Goal: Task Accomplishment & Management: Complete application form

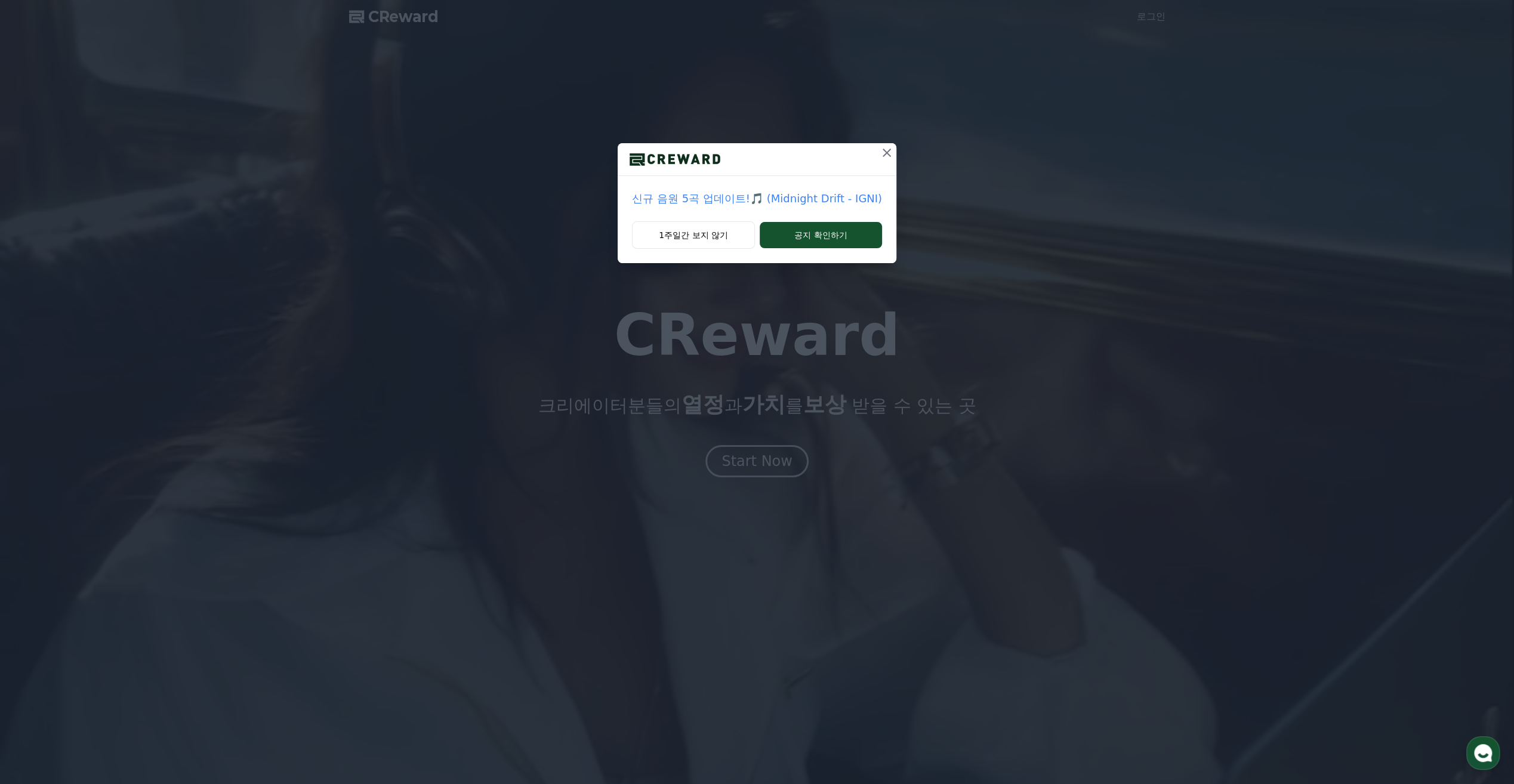
click at [886, 156] on icon at bounding box center [887, 153] width 14 height 14
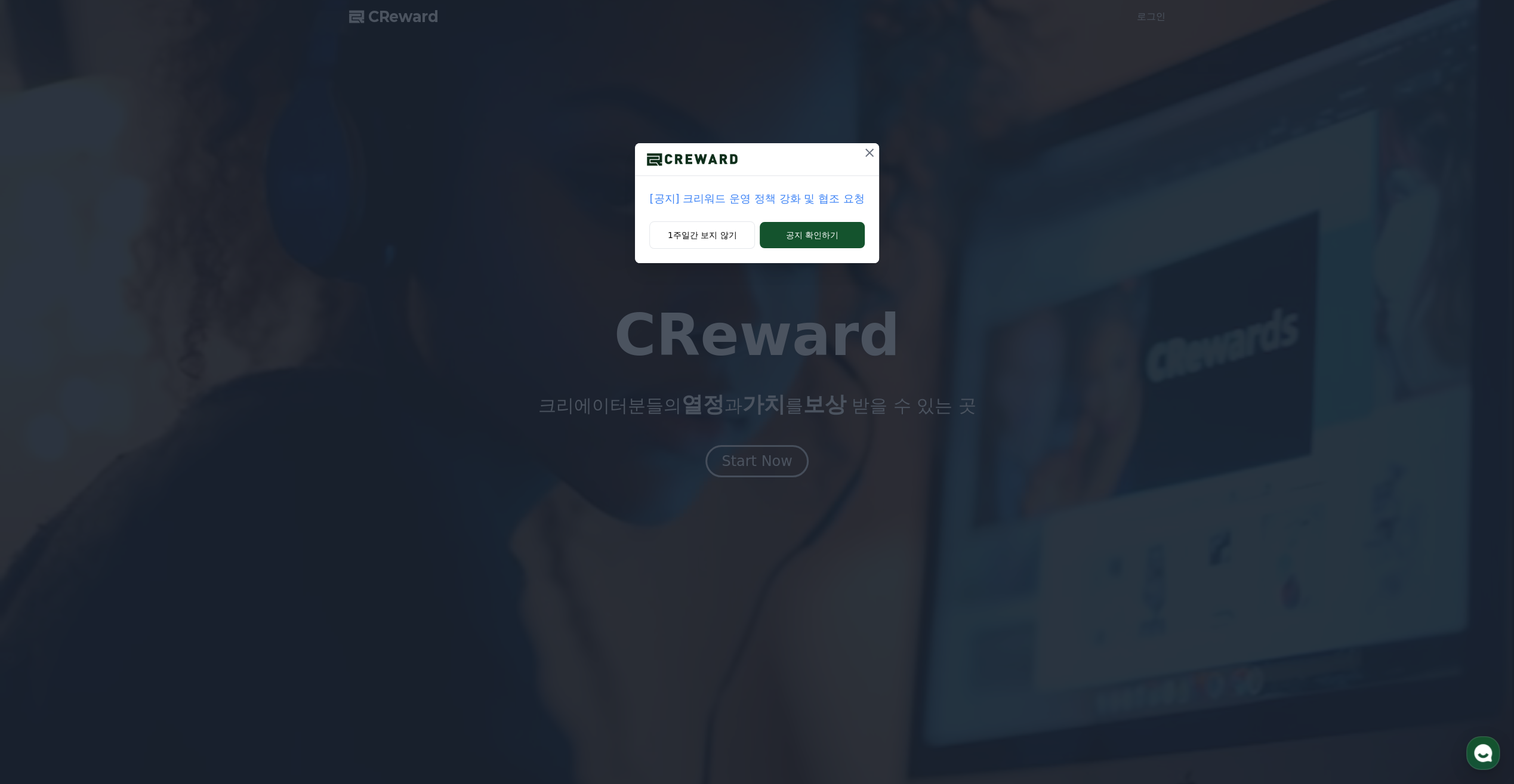
click at [864, 153] on icon at bounding box center [870, 153] width 14 height 14
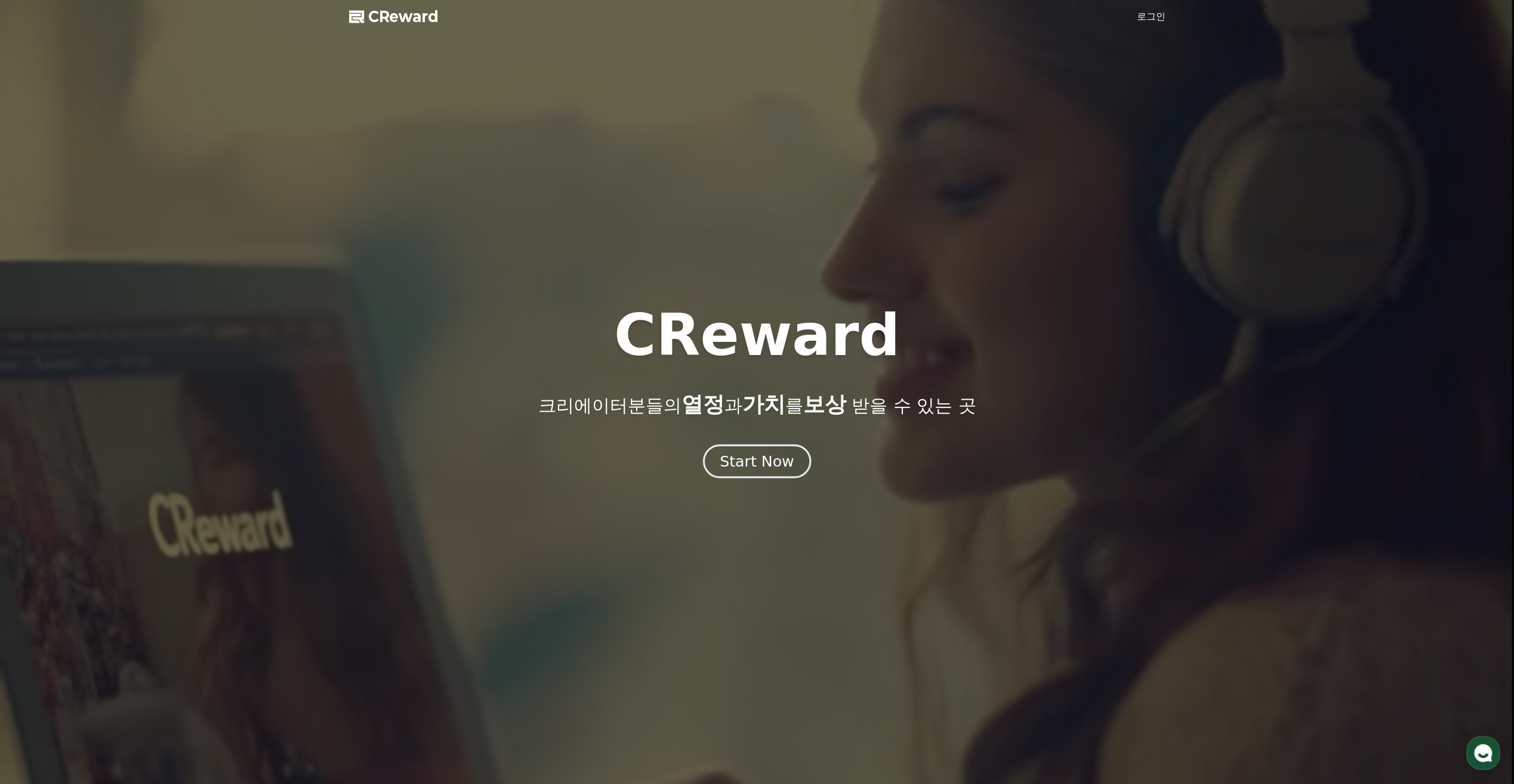
click at [739, 471] on div "Start Now" at bounding box center [756, 461] width 74 height 21
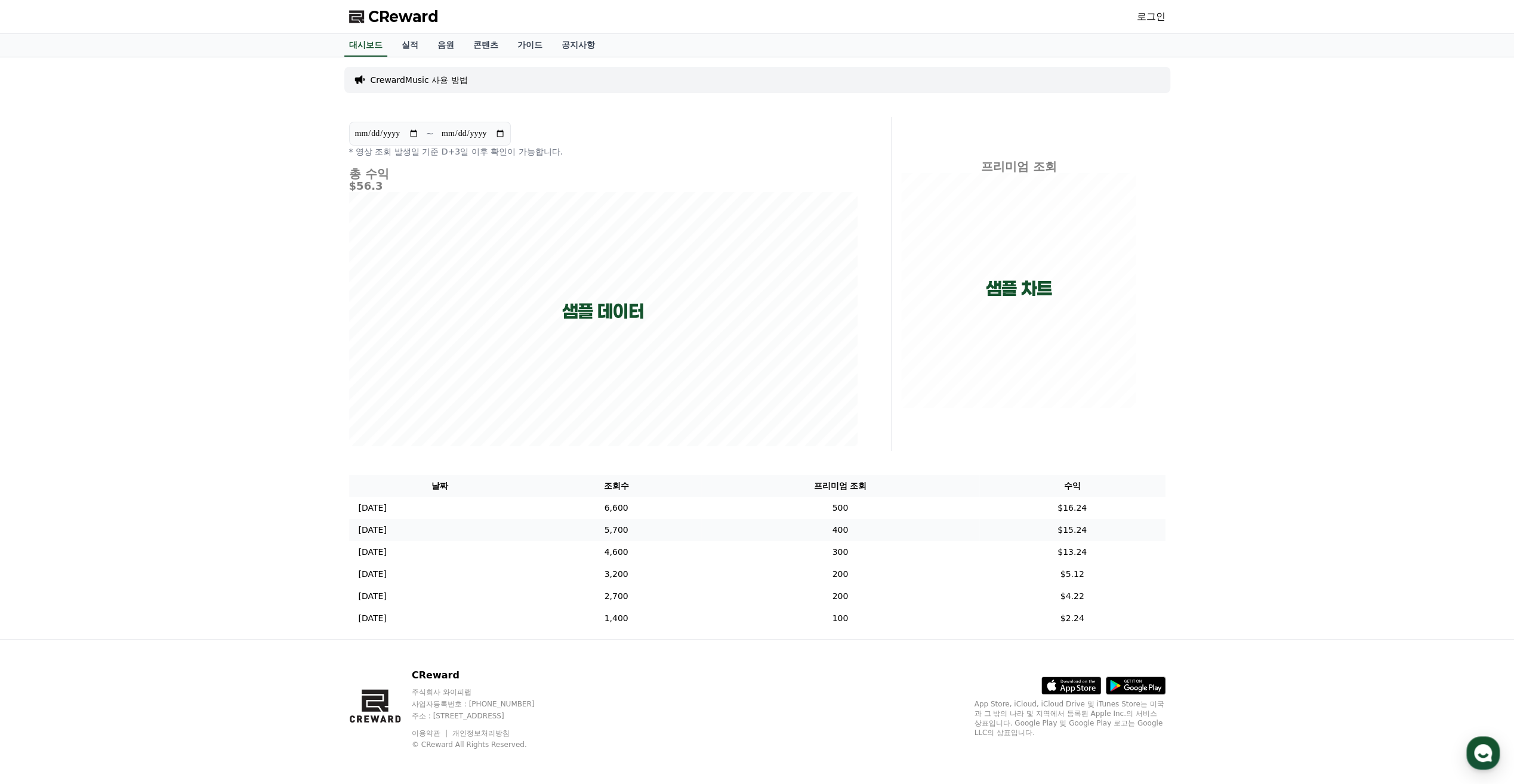
click at [689, 519] on div "**********" at bounding box center [757, 348] width 835 height 581
click at [701, 530] on td "5,700" at bounding box center [616, 530] width 170 height 23
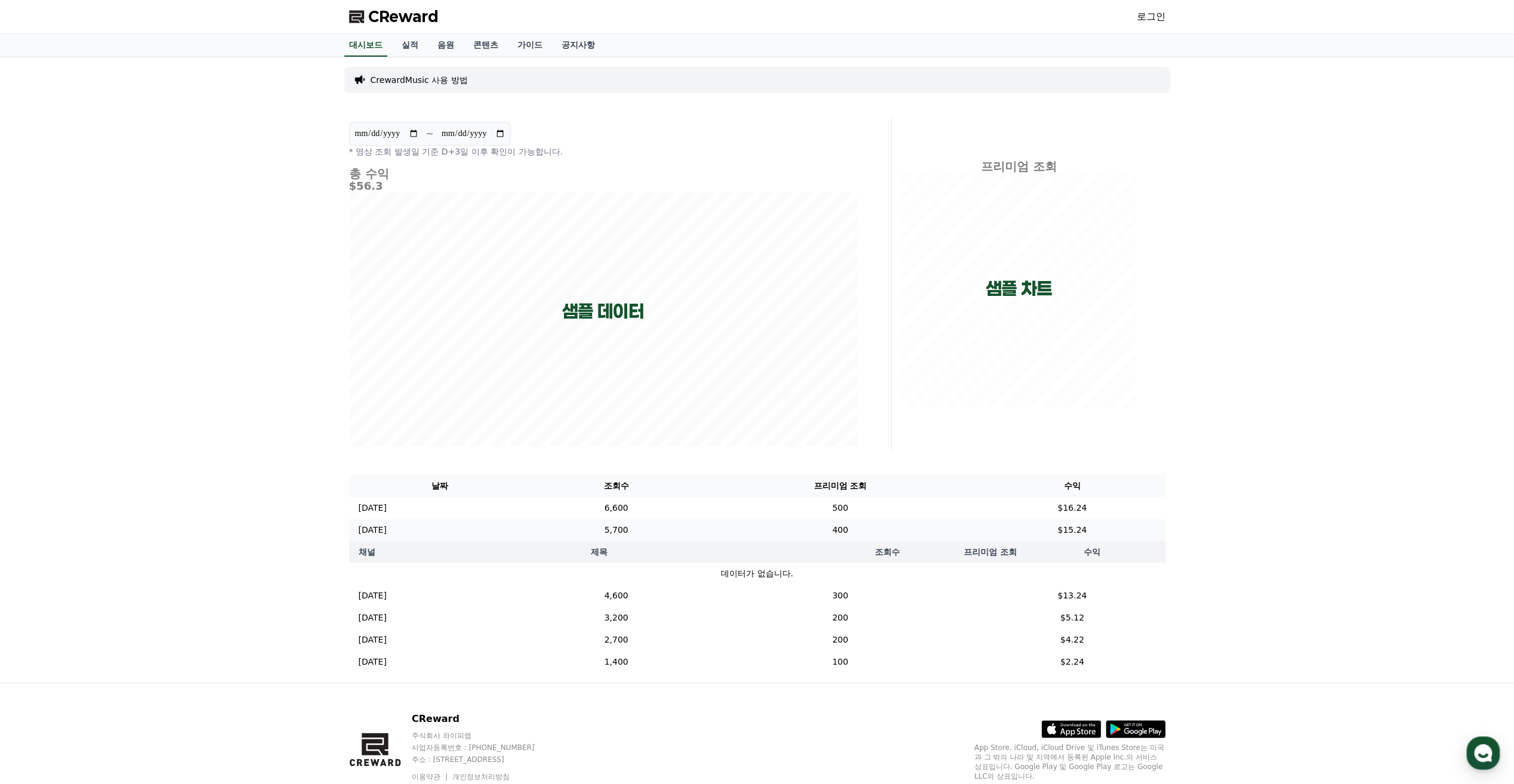
click at [905, 520] on td "400" at bounding box center [840, 530] width 277 height 23
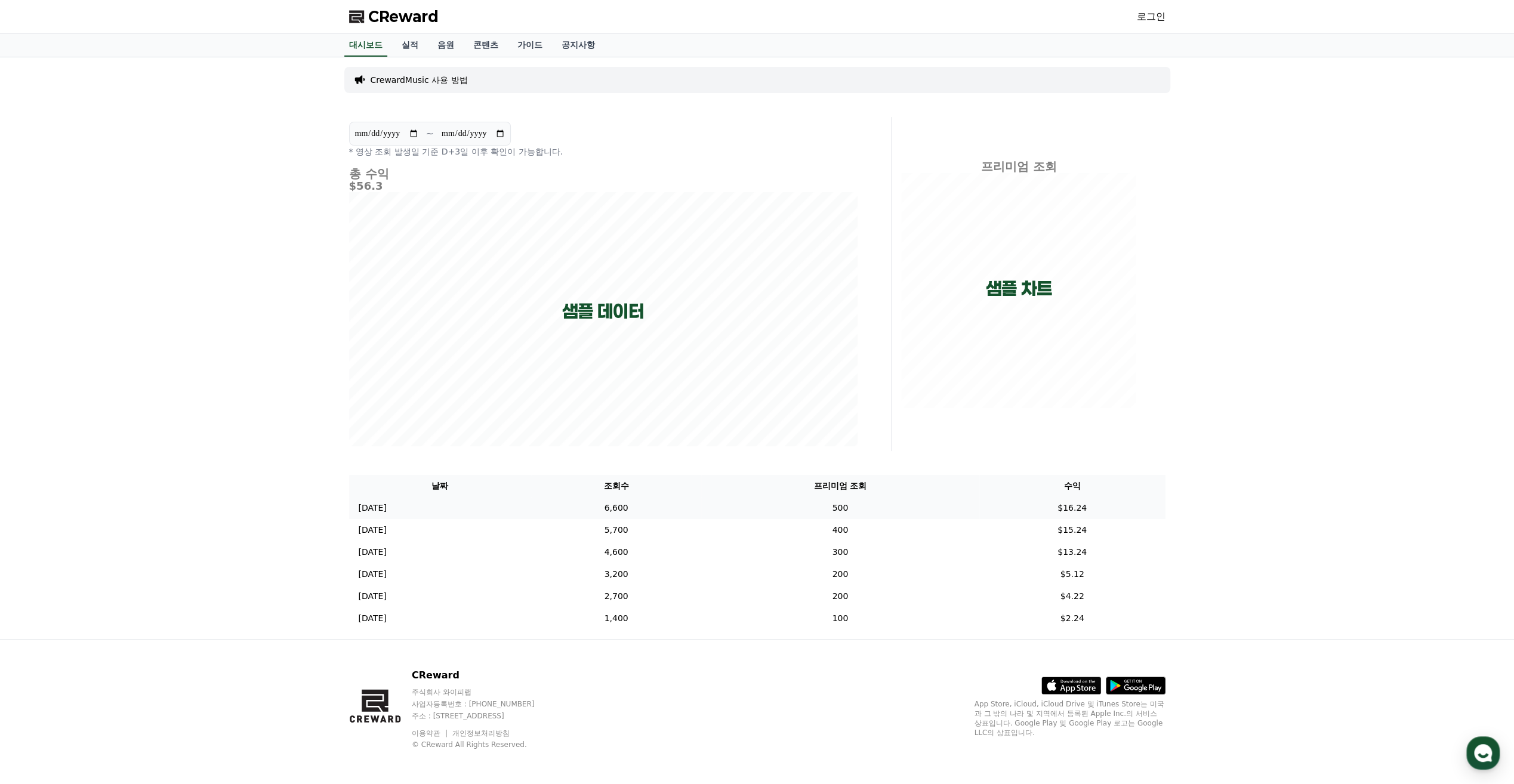
click at [917, 510] on td "500" at bounding box center [840, 508] width 277 height 23
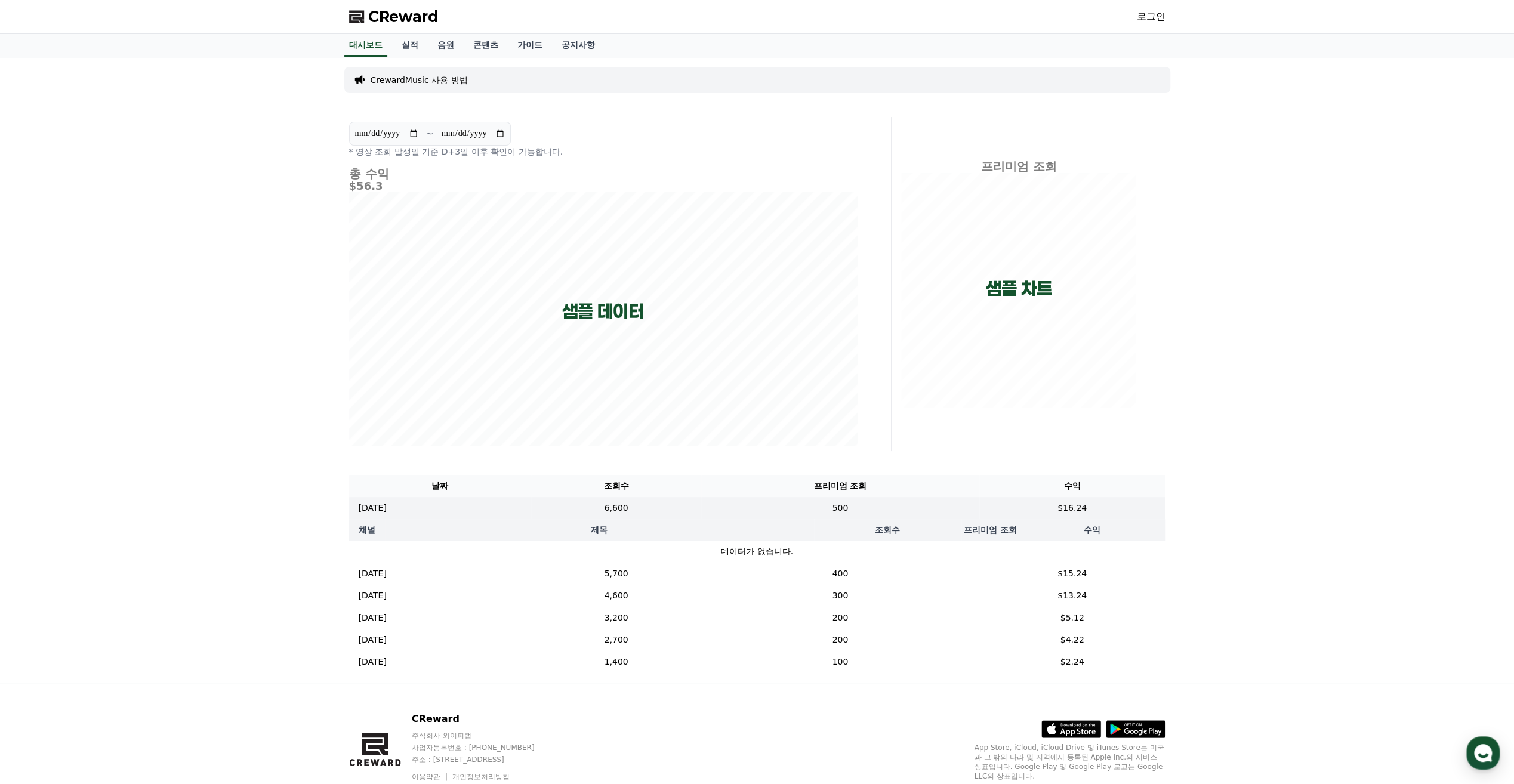
click at [1303, 470] on div "**********" at bounding box center [757, 370] width 1514 height 626
click at [436, 34] on link "음원" at bounding box center [446, 45] width 36 height 23
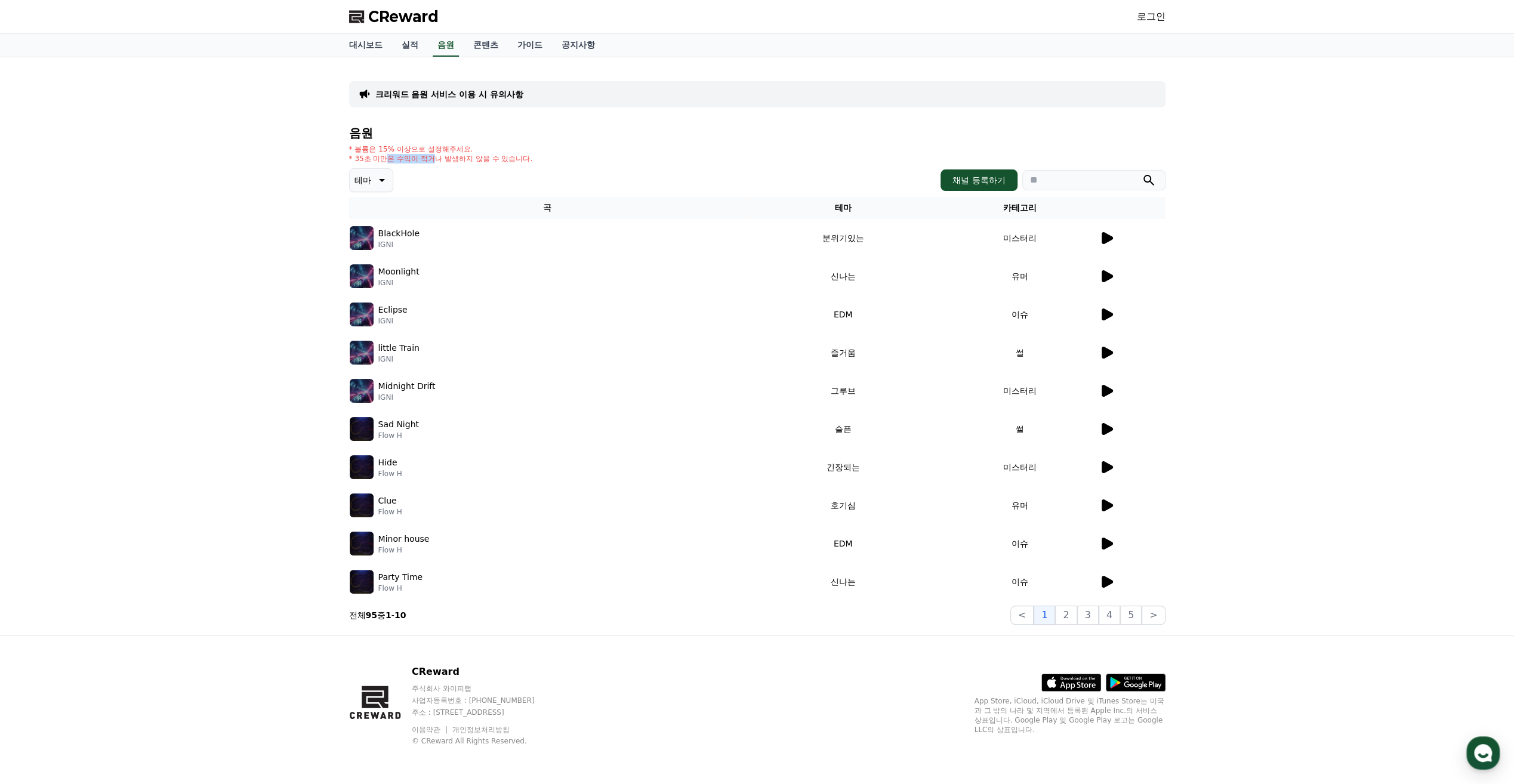
drag, startPoint x: 385, startPoint y: 159, endPoint x: 479, endPoint y: 155, distance: 94.1
click at [476, 155] on p "* 35초 미만은 수익이 적거나 발생하지 않을 수 있습니다." at bounding box center [441, 158] width 184 height 10
click at [482, 155] on p "* 35초 미만은 수익이 적거나 발생하지 않을 수 있습니다." at bounding box center [441, 158] width 184 height 10
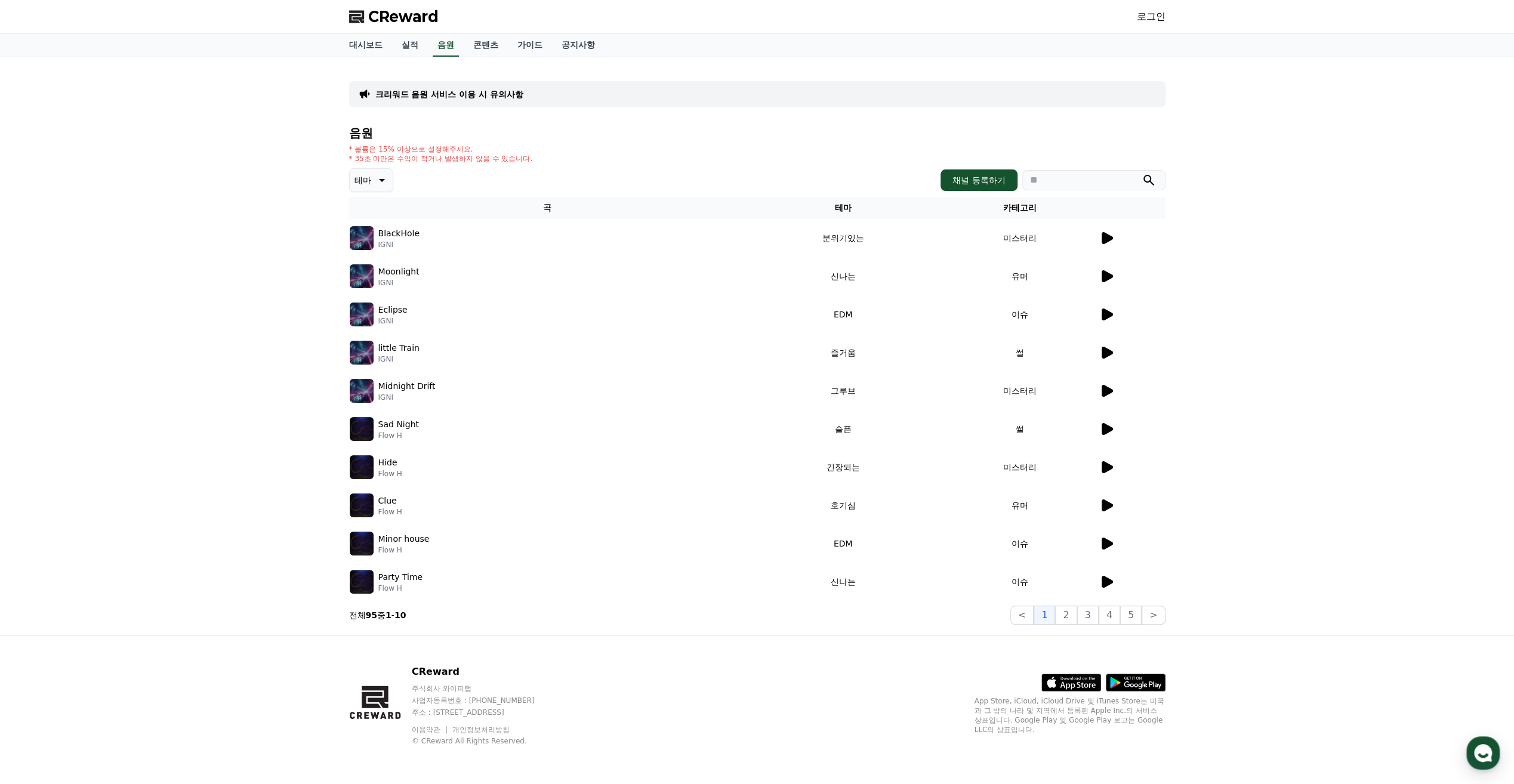
click at [498, 144] on p "* 볼륨은 15% 이상으로 설정해주세요." at bounding box center [441, 149] width 184 height 10
click at [491, 155] on p "* 35초 미만은 수익이 적거나 발생하지 않을 수 있습니다." at bounding box center [441, 158] width 184 height 10
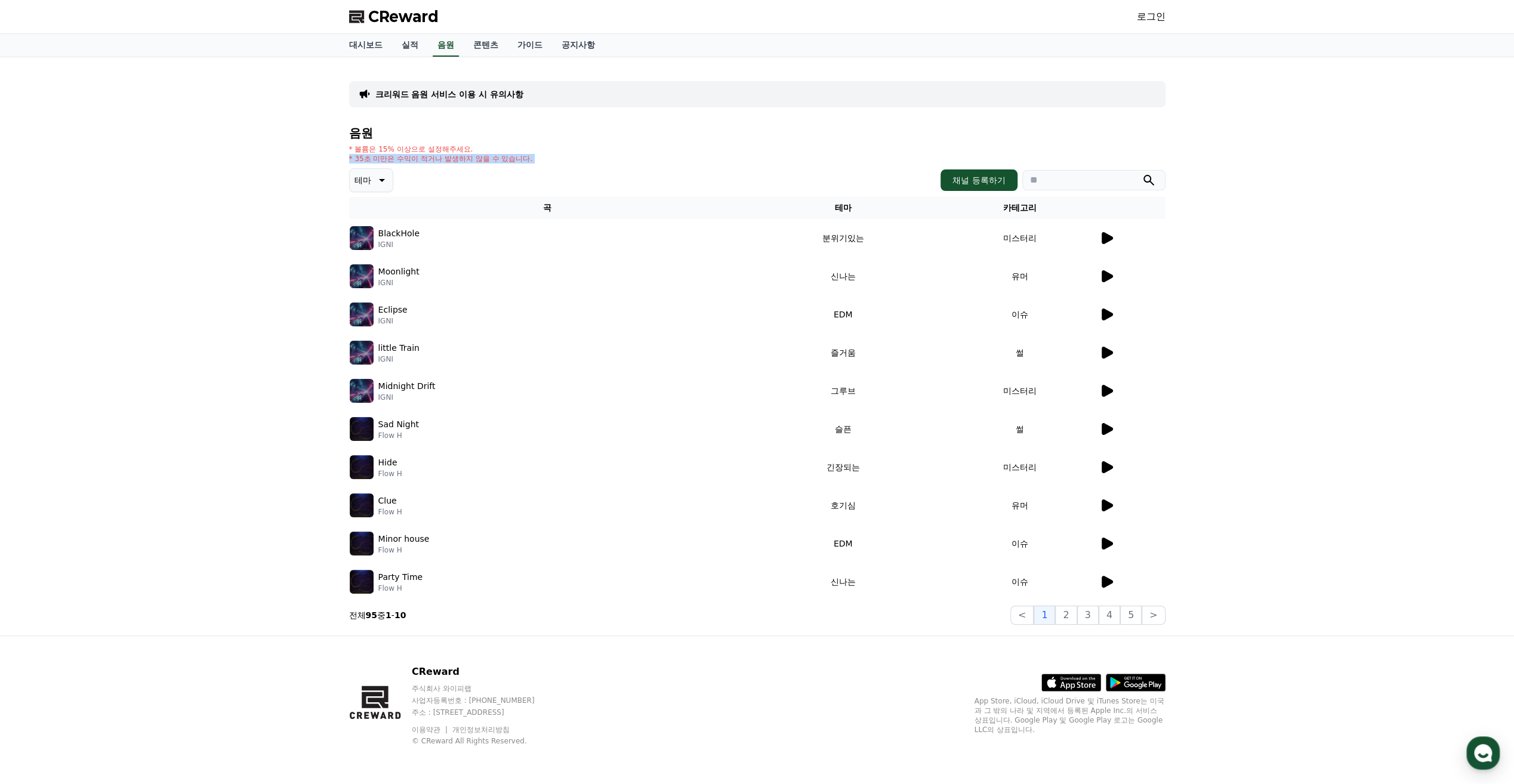
click at [491, 155] on p "* 35초 미만은 수익이 적거나 발생하지 않을 수 있습니다." at bounding box center [441, 158] width 184 height 10
click at [528, 151] on p "* 볼륨은 15% 이상으로 설정해주세요." at bounding box center [441, 149] width 184 height 10
click at [542, 150] on div "* 볼륨은 15% 이상으로 설정해주세요. * 35초 미만은 수익이 적거나 발생하지 않을 수 있습니다." at bounding box center [757, 153] width 816 height 19
click at [1245, 494] on div "크리워드 음원 서비스 이용 시 유의사항 음원 * 볼륨은 15% 이상으로 설정해주세요. * 35초 미만은 수익이 적거나 발생하지 않을 수 있습니…" at bounding box center [757, 347] width 1514 height 578
click at [1156, 26] on div "CReward 로그인" at bounding box center [757, 16] width 835 height 33
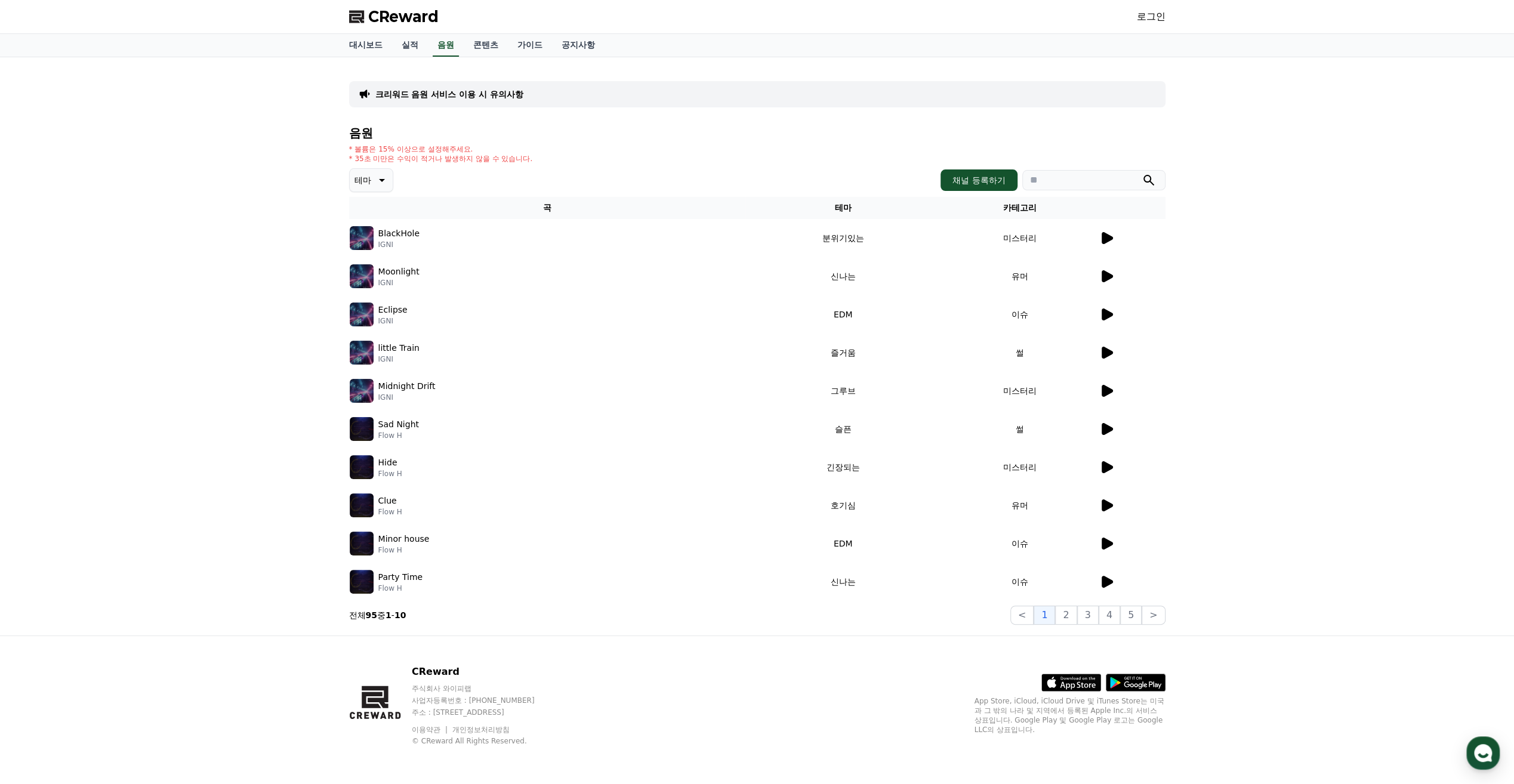
click at [1156, 14] on link "로그인" at bounding box center [1151, 17] width 29 height 14
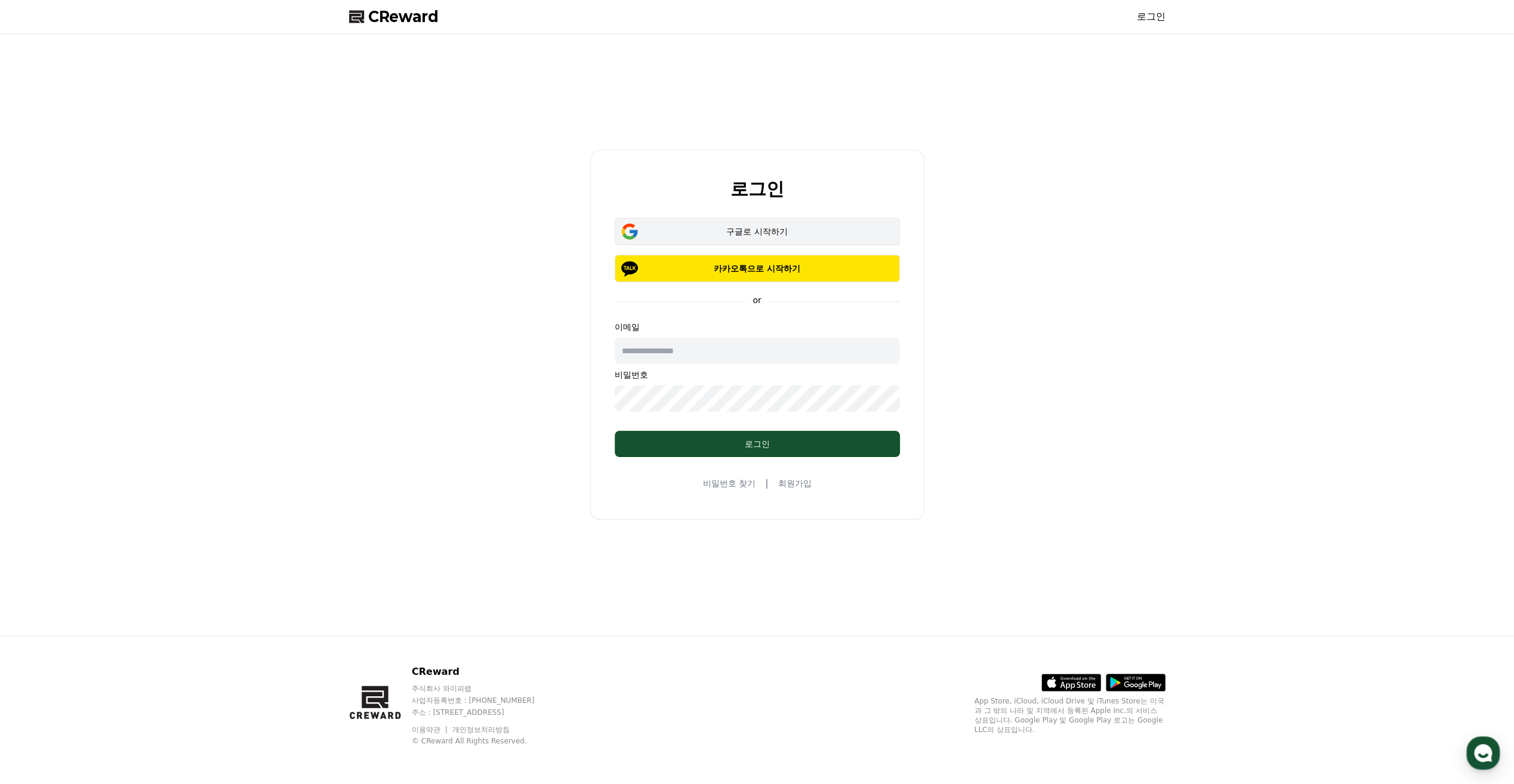
drag, startPoint x: 839, startPoint y: 274, endPoint x: 861, endPoint y: 238, distance: 42.2
click at [861, 238] on div "구글로 시작하기 카카오톡으로 시작하기" at bounding box center [757, 250] width 285 height 65
click at [861, 238] on button "구글로 시작하기" at bounding box center [757, 231] width 285 height 27
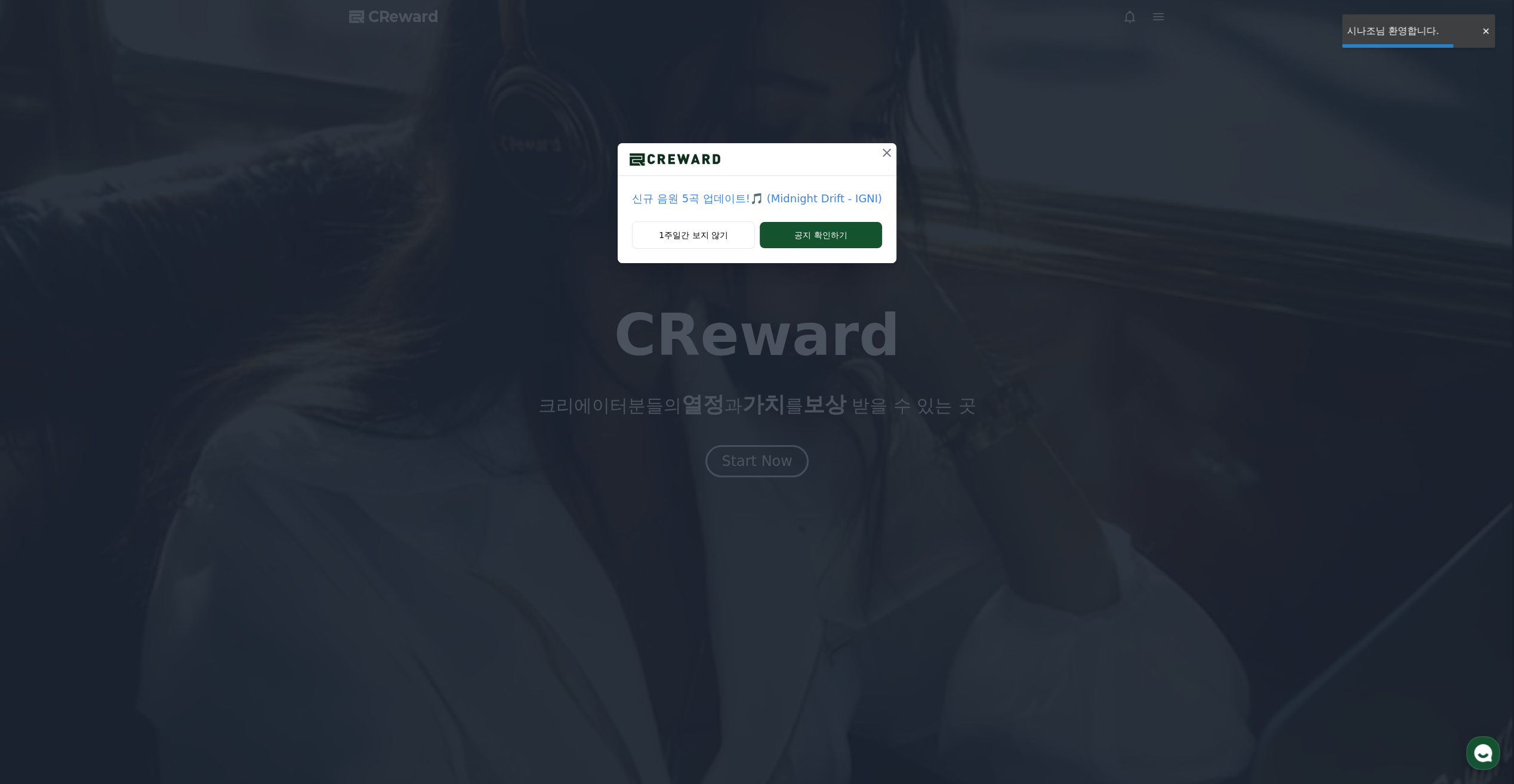
click at [928, 307] on div "신규 음원 5곡 업데이트!🎵 (Midnight Drift - IGNI) 1주일간 보지 않기 공지 확인하기" at bounding box center [757, 392] width 1514 height 784
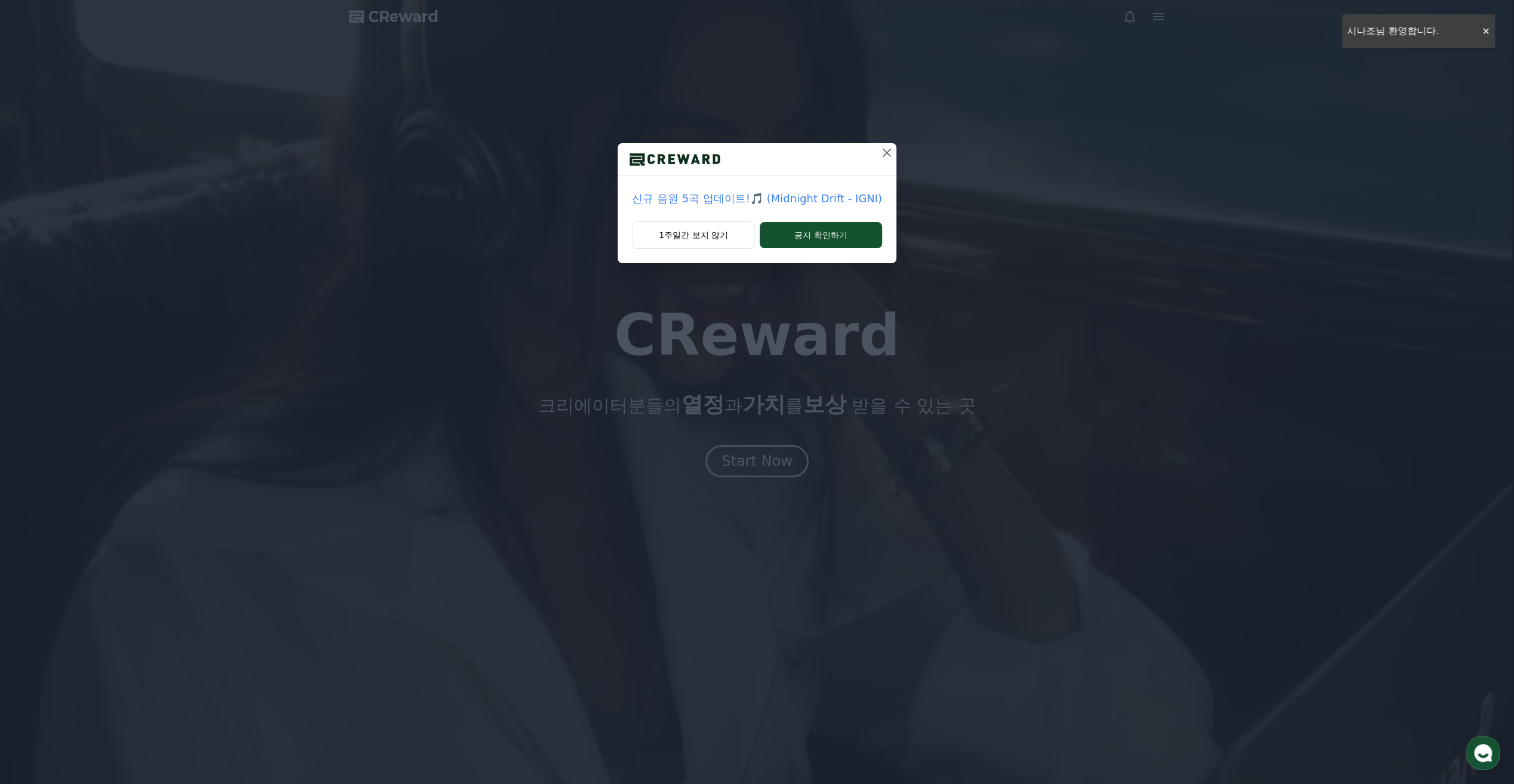
click at [882, 151] on icon at bounding box center [887, 153] width 14 height 14
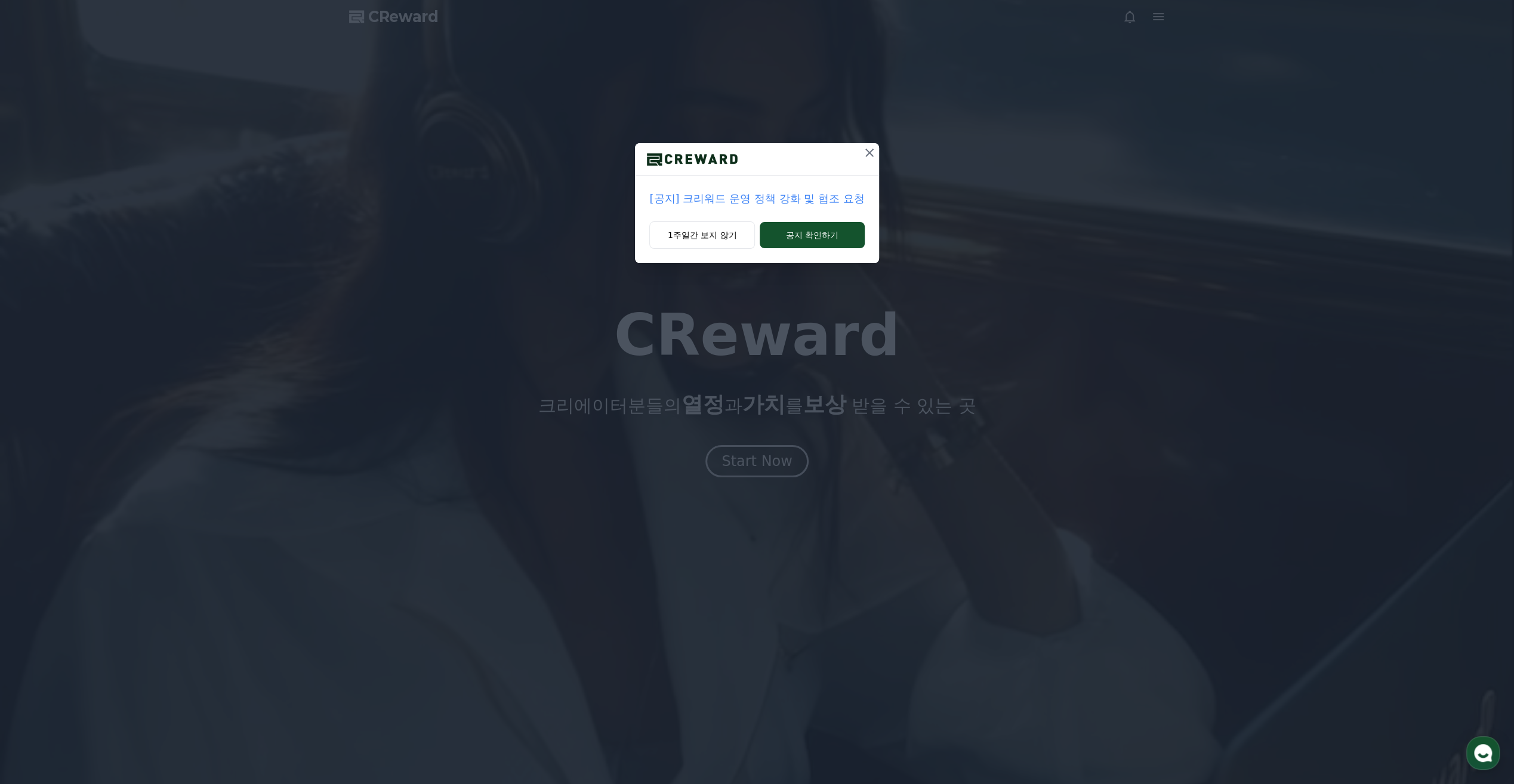
click at [873, 155] on icon at bounding box center [870, 153] width 14 height 14
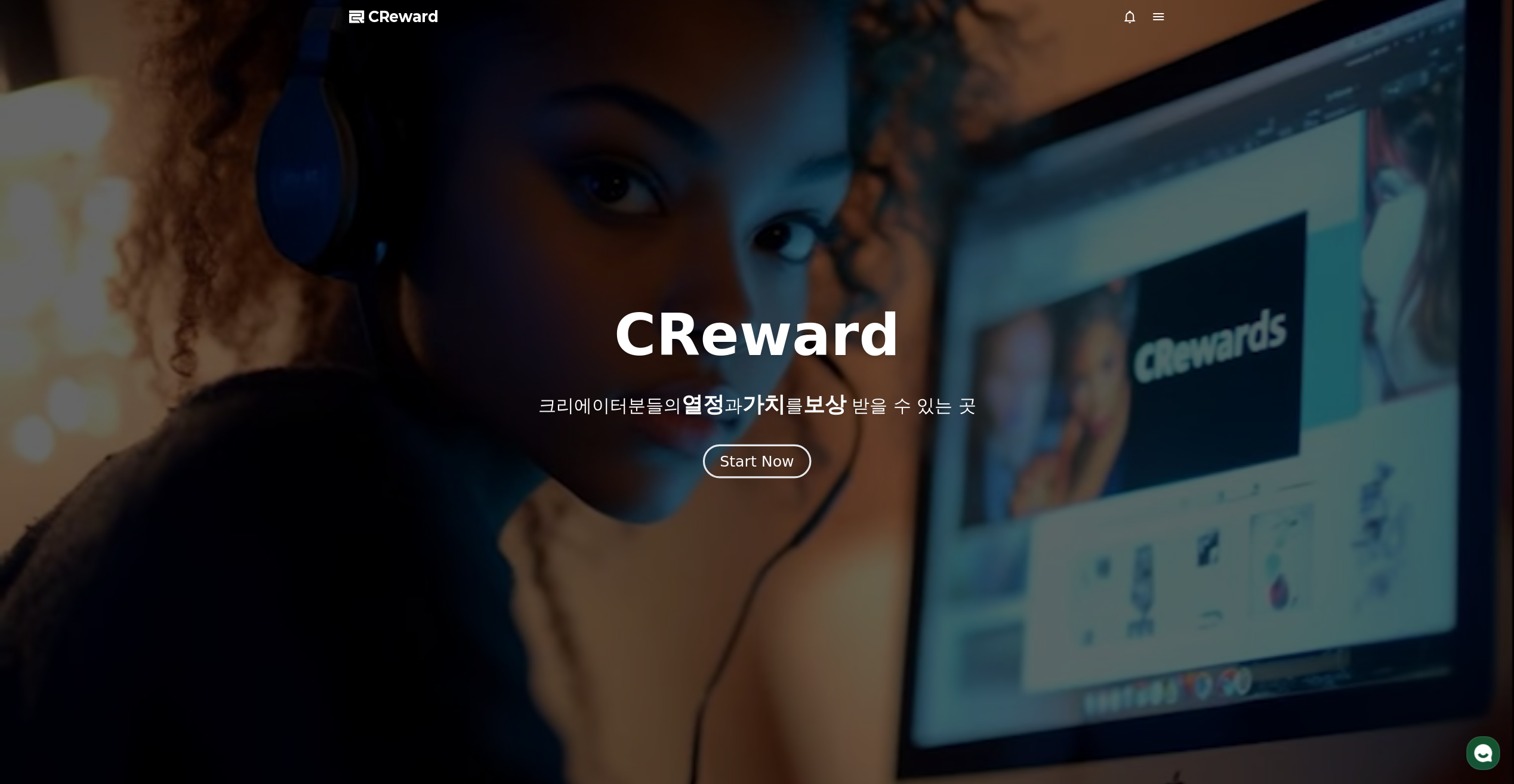
click at [780, 462] on div "Start Now" at bounding box center [756, 461] width 74 height 21
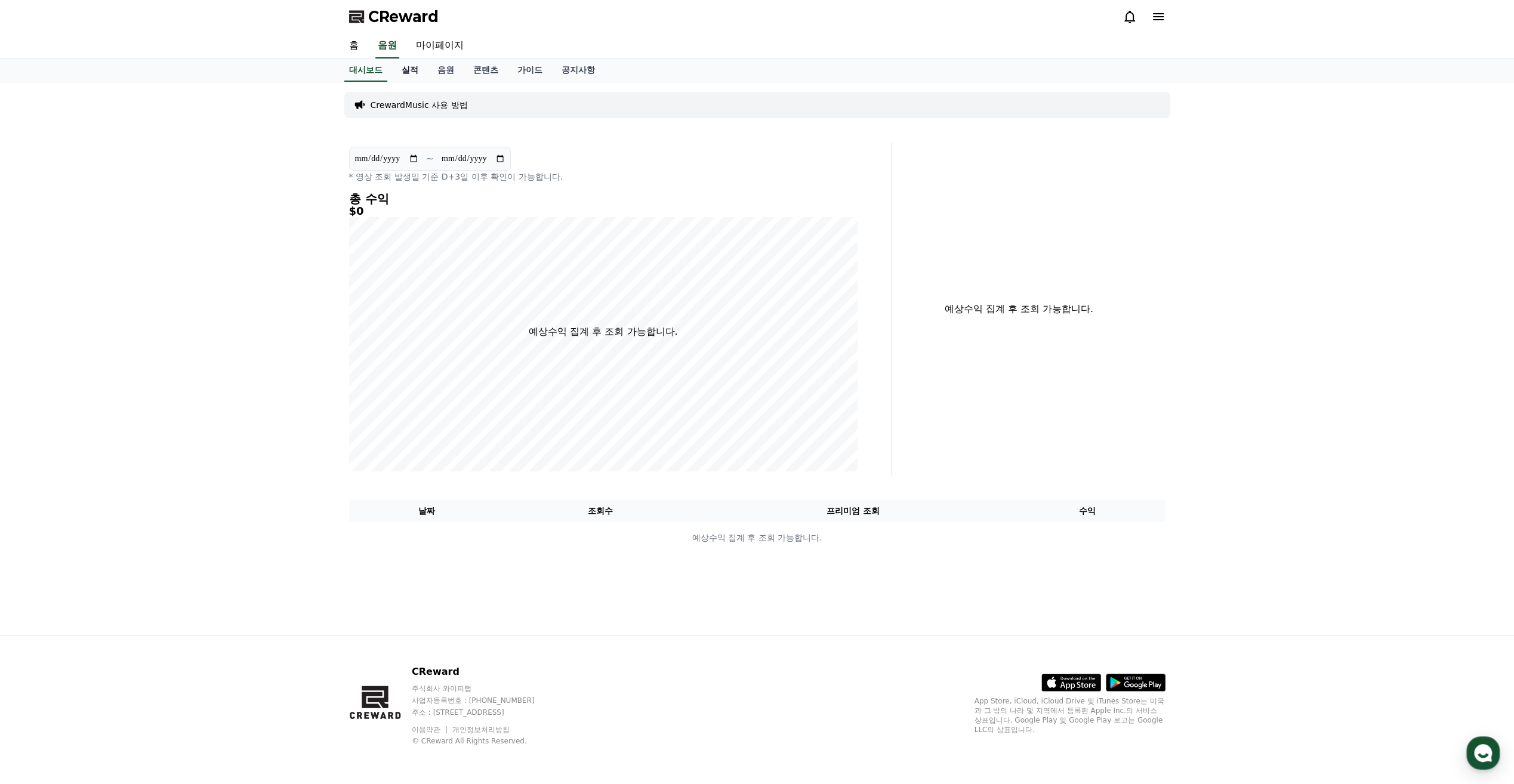
click at [418, 70] on link "실적" at bounding box center [410, 70] width 36 height 23
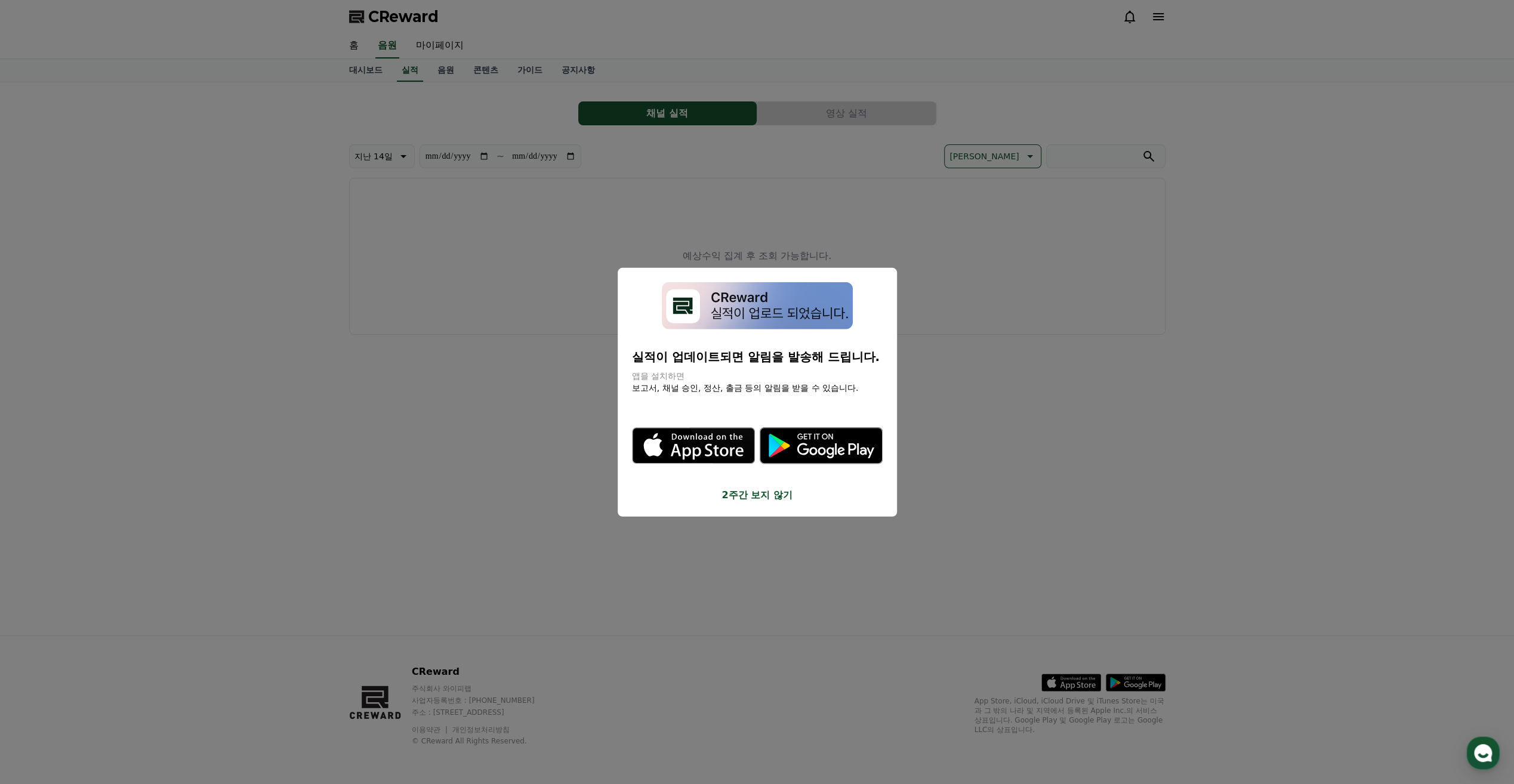
click at [442, 72] on button "close modal" at bounding box center [757, 392] width 1514 height 784
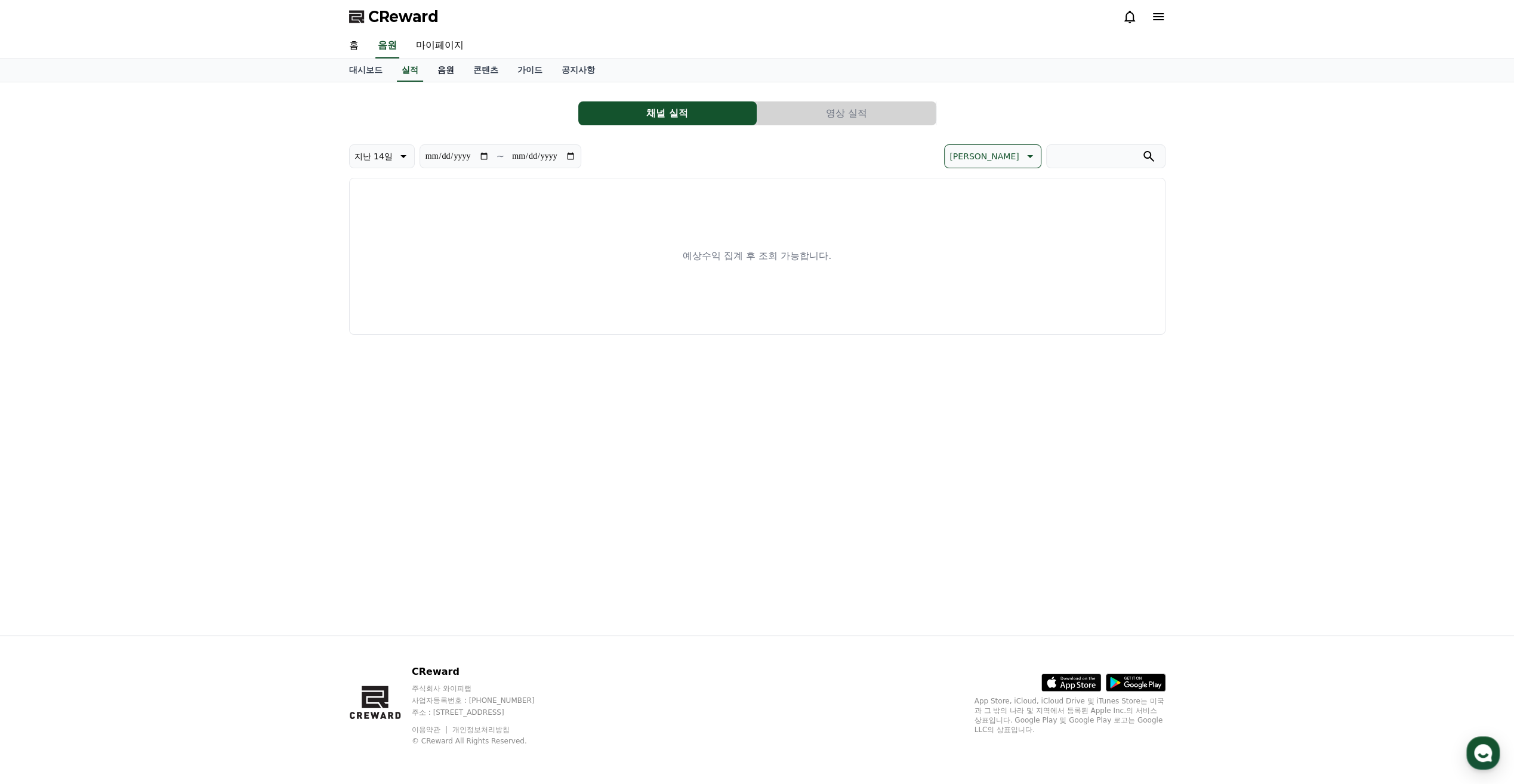
click at [448, 76] on link "음원" at bounding box center [446, 70] width 36 height 23
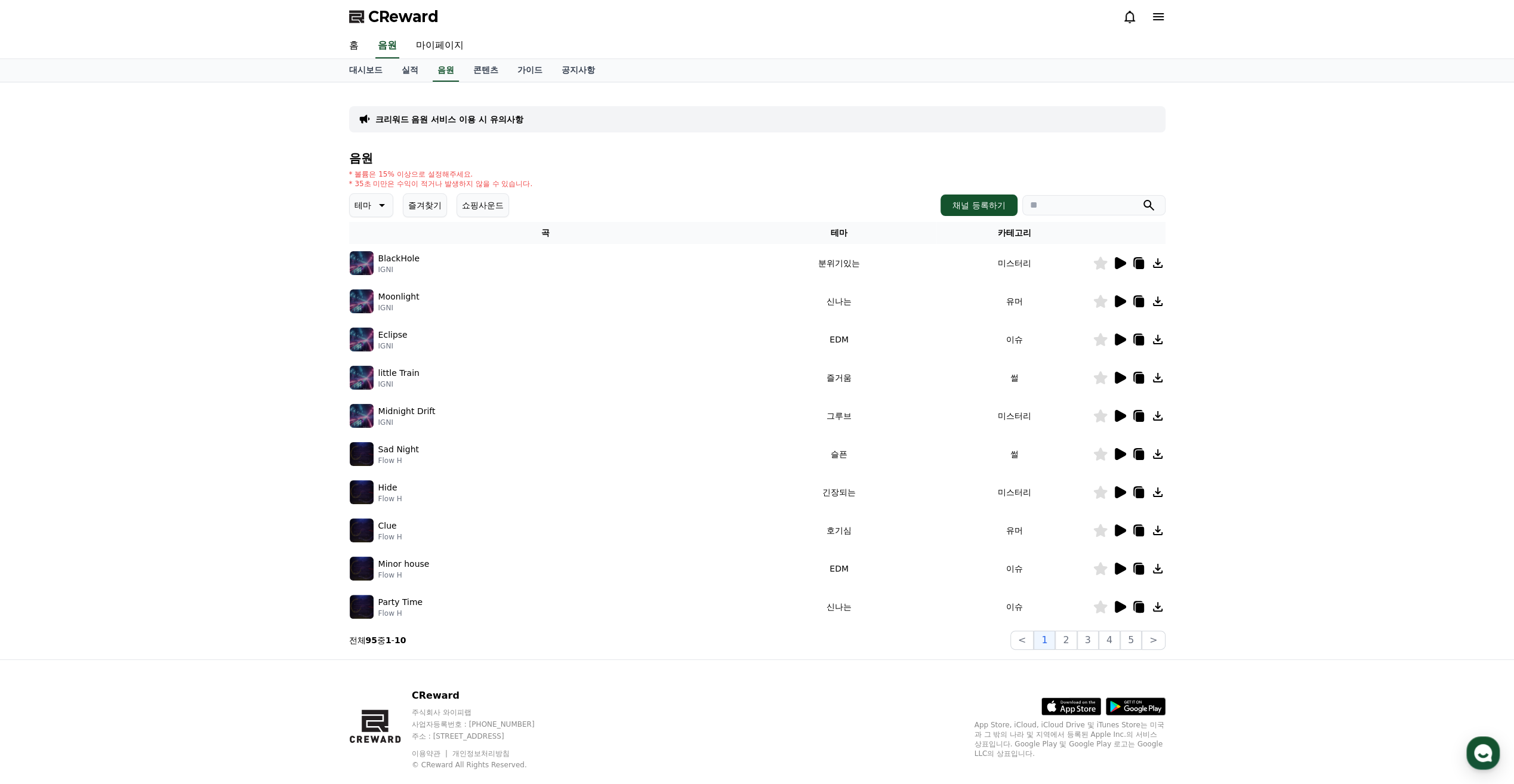
drag, startPoint x: 805, startPoint y: 163, endPoint x: 829, endPoint y: 167, distance: 24.3
click at [827, 166] on div "음원 * 볼륨은 15% 이상으로 설정해주세요. * 35초 미만은 수익이 적거나 발생하지 않을 수 있습니다. 테마 즐겨찾기 쇼핑사운드 채널 등록…" at bounding box center [757, 400] width 816 height 498
click at [829, 167] on div "음원 * 볼륨은 15% 이상으로 설정해주세요. * 35초 미만은 수익이 적거나 발생하지 않을 수 있습니다. 테마 즐겨찾기 쇼핑사운드 채널 등록…" at bounding box center [757, 400] width 816 height 498
click at [945, 204] on button "채널 등록하기" at bounding box center [978, 205] width 77 height 22
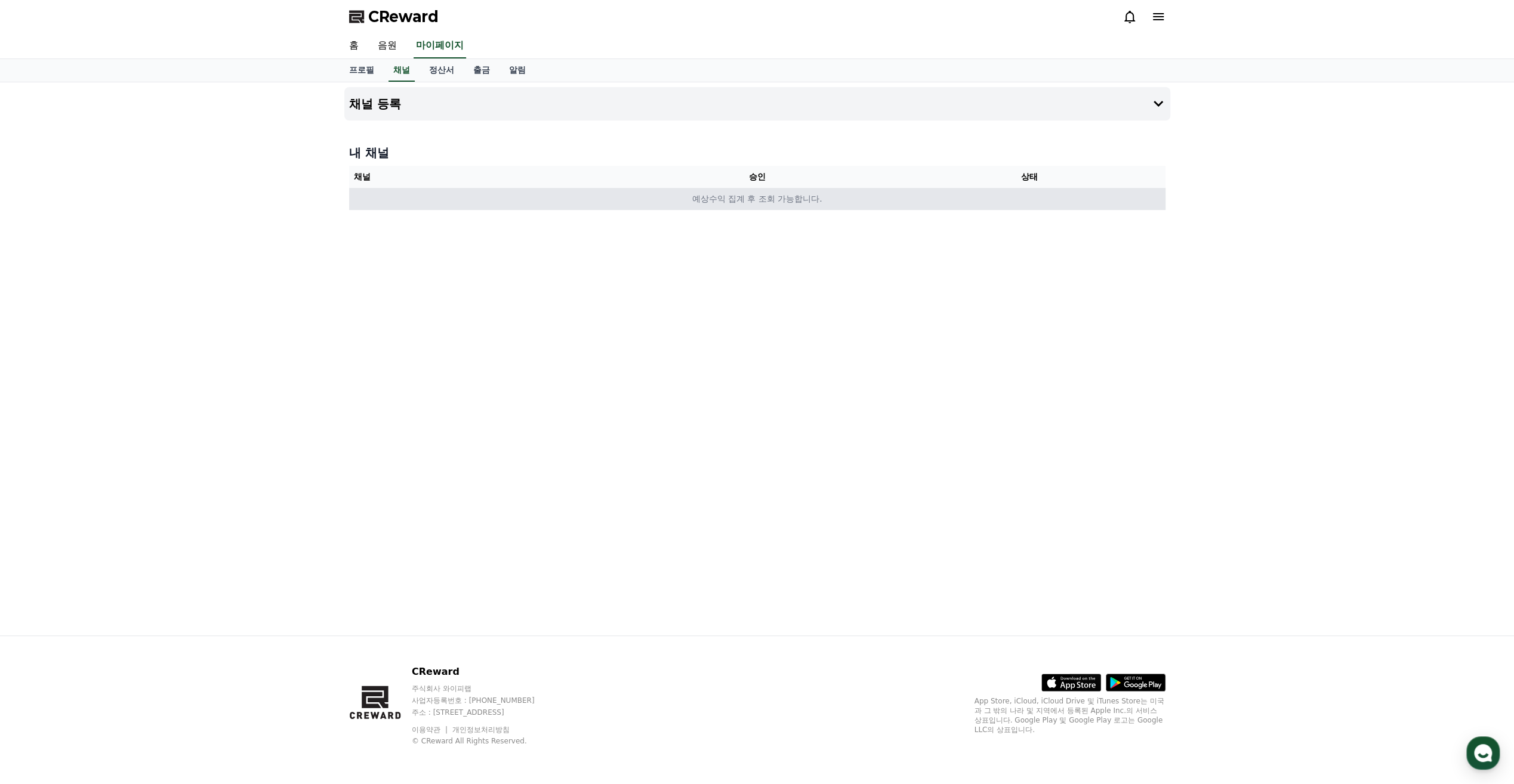
click at [475, 203] on td "예상수익 집계 후 조회 가능합니다." at bounding box center [757, 199] width 816 height 23
click at [525, 203] on td "예상수익 집계 후 조회 가능합니다." at bounding box center [757, 199] width 816 height 23
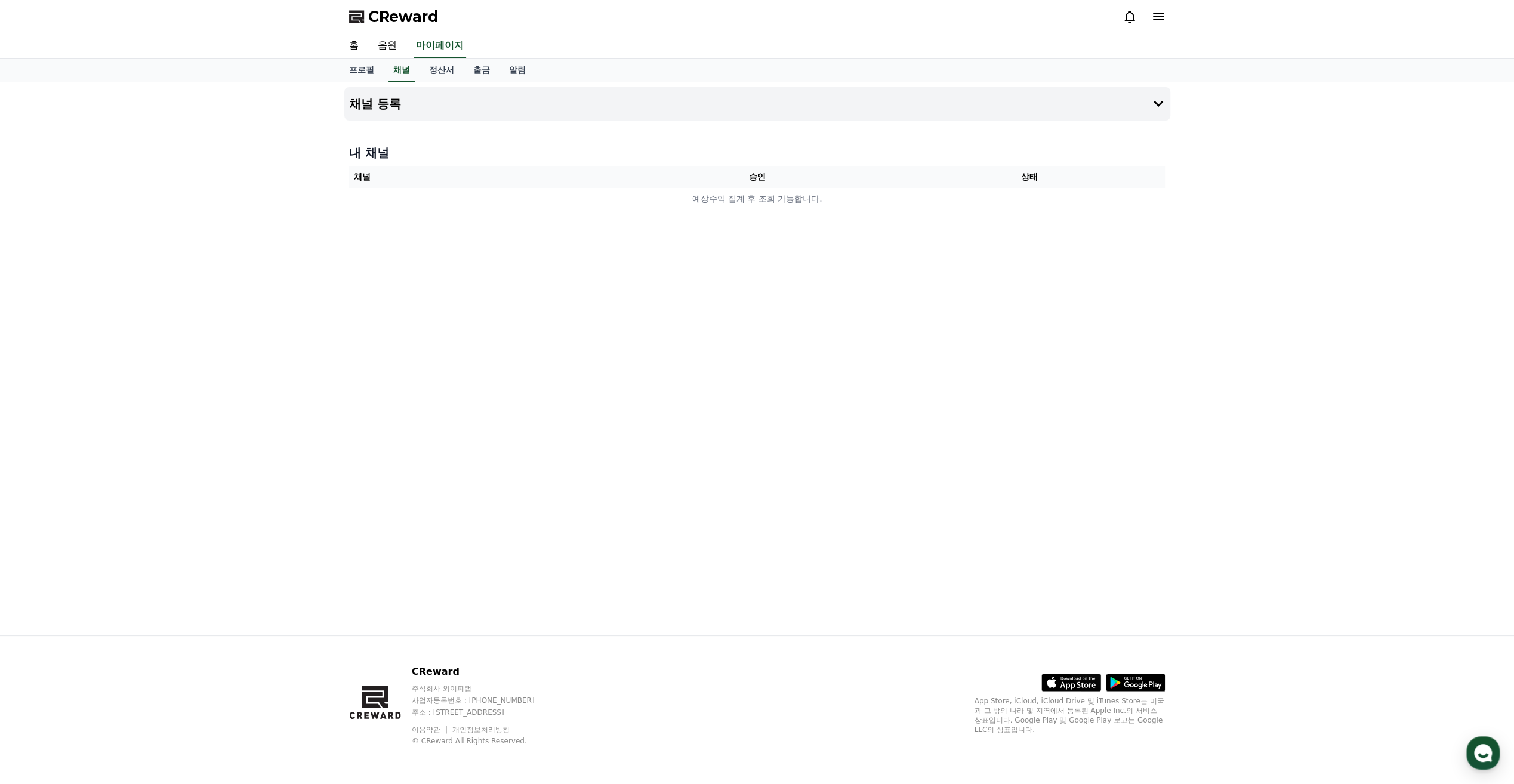
drag, startPoint x: 525, startPoint y: 203, endPoint x: 930, endPoint y: 449, distance: 473.9
click at [525, 203] on td "예상수익 집계 후 조회 가능합니다." at bounding box center [757, 199] width 816 height 23
click at [1009, 525] on div "채널 등록 내 채널 채널 승인 상태 예상수익 집계 후 조회 가능합니다." at bounding box center [757, 358] width 835 height 553
click at [607, 184] on th "채널" at bounding box center [485, 176] width 272 height 23
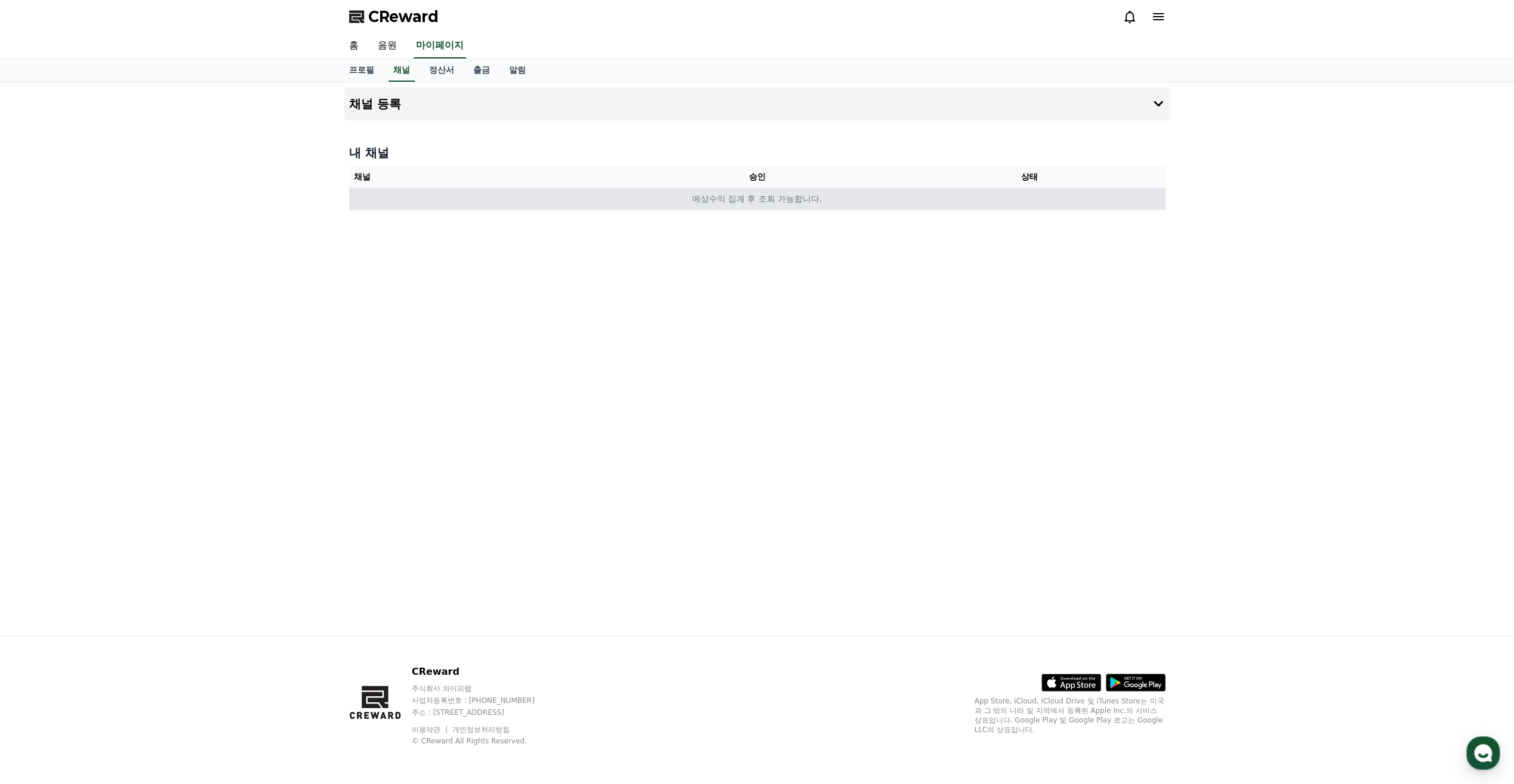
click at [604, 193] on td "예상수익 집계 후 조회 가능합니다." at bounding box center [757, 199] width 816 height 23
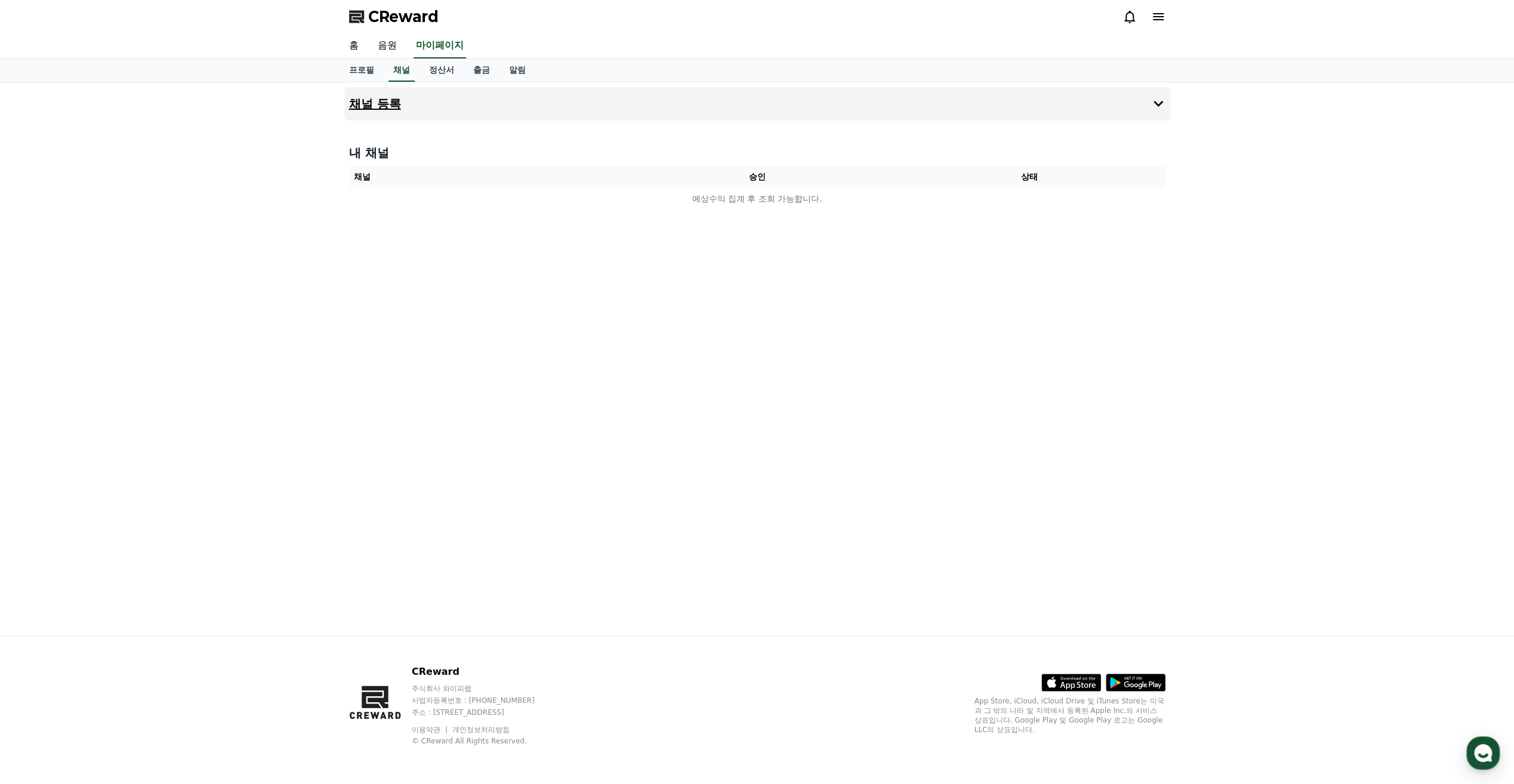
click at [411, 105] on button "채널 등록" at bounding box center [756, 104] width 825 height 33
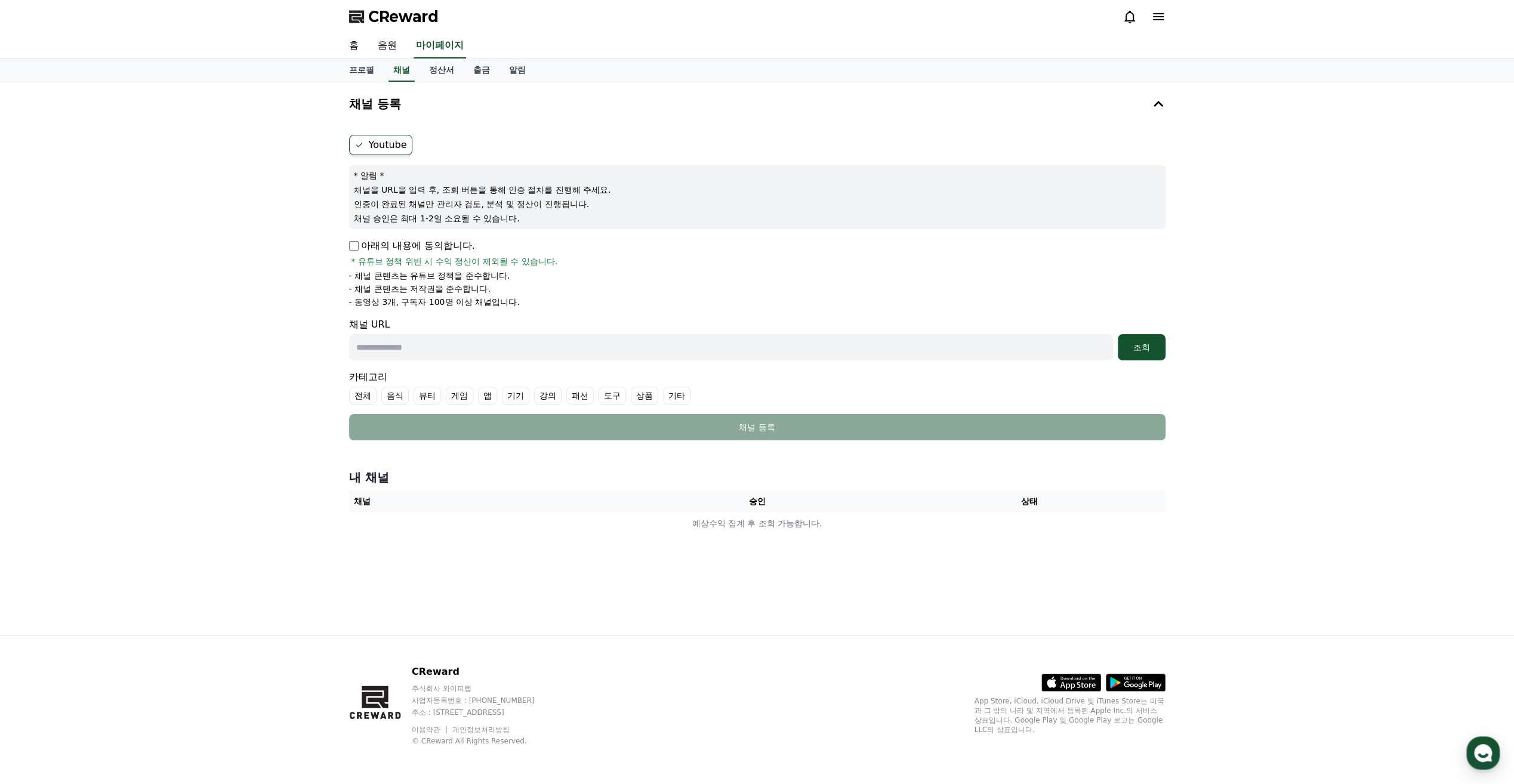
click at [391, 142] on label "Youtube" at bounding box center [381, 145] width 63 height 21
drag, startPoint x: 717, startPoint y: 270, endPoint x: 695, endPoint y: 239, distance: 38.0
click at [696, 256] on div "아래의 내용에 동의합니다. * 유튜브 정책 위반 시 수익 정산이 제외될 수 있습니다. - 채널 콘텐츠는 유튜브 정책을 준수합니다. - 채널 콘…" at bounding box center [757, 273] width 816 height 69
drag, startPoint x: 565, startPoint y: 220, endPoint x: 483, endPoint y: 215, distance: 82.2
click at [488, 216] on p "채널 승인은 최대 1-2일 소요될 수 있습니다." at bounding box center [757, 218] width 807 height 12
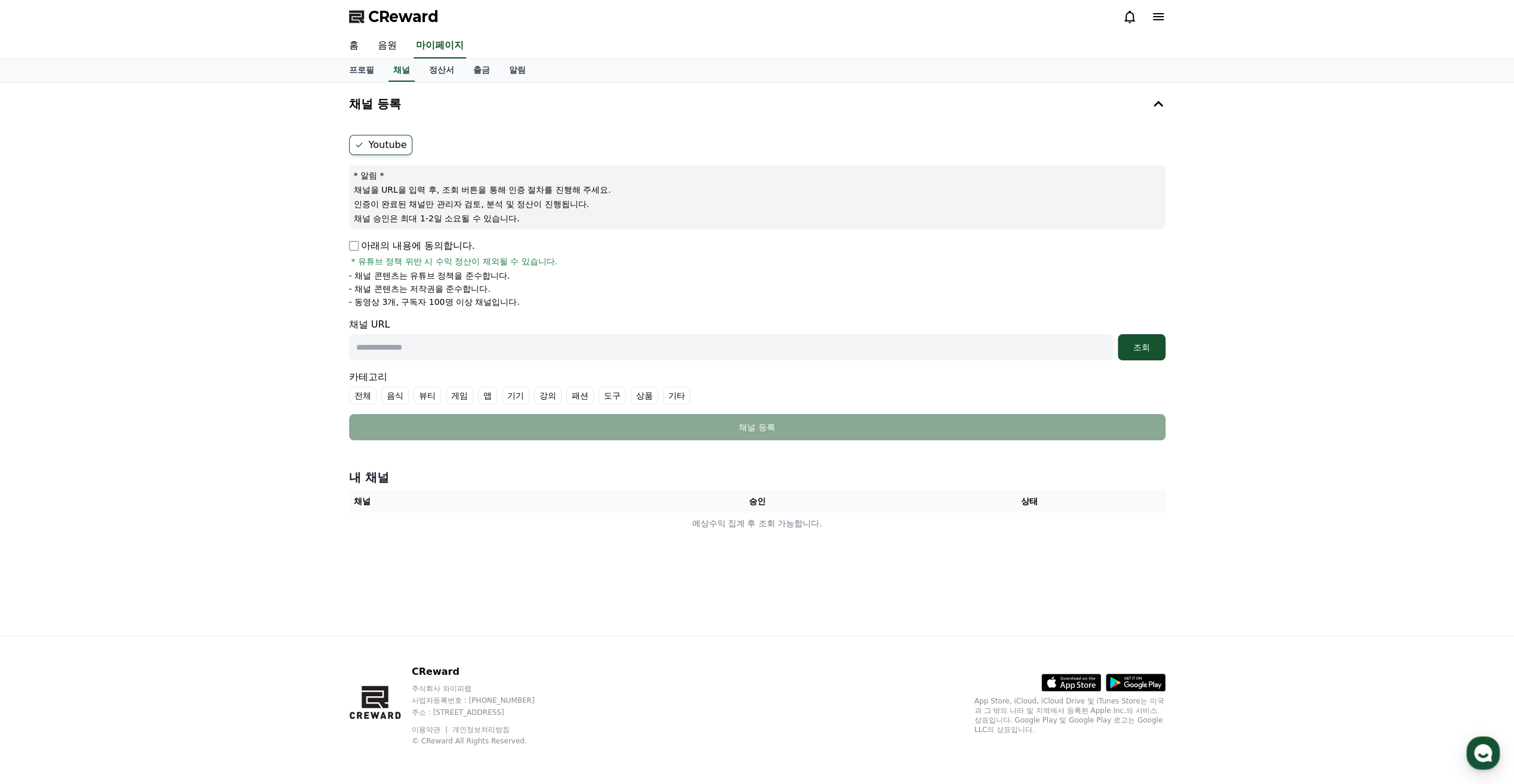
click at [483, 215] on p "채널 승인은 최대 1-2일 소요될 수 있습니다." at bounding box center [757, 218] width 807 height 12
click at [609, 232] on form "Youtube * 알림 * 채널을 URL을 입력 후, 조회 버튼을 통해 인증 절차를 진행해 주세요. 인증이 완료된 채널만 관리자 검토, 분석 …" at bounding box center [757, 287] width 816 height 305
click at [535, 291] on li "- 채널 콘텐츠는 저작권을 준수합니다." at bounding box center [757, 288] width 816 height 12
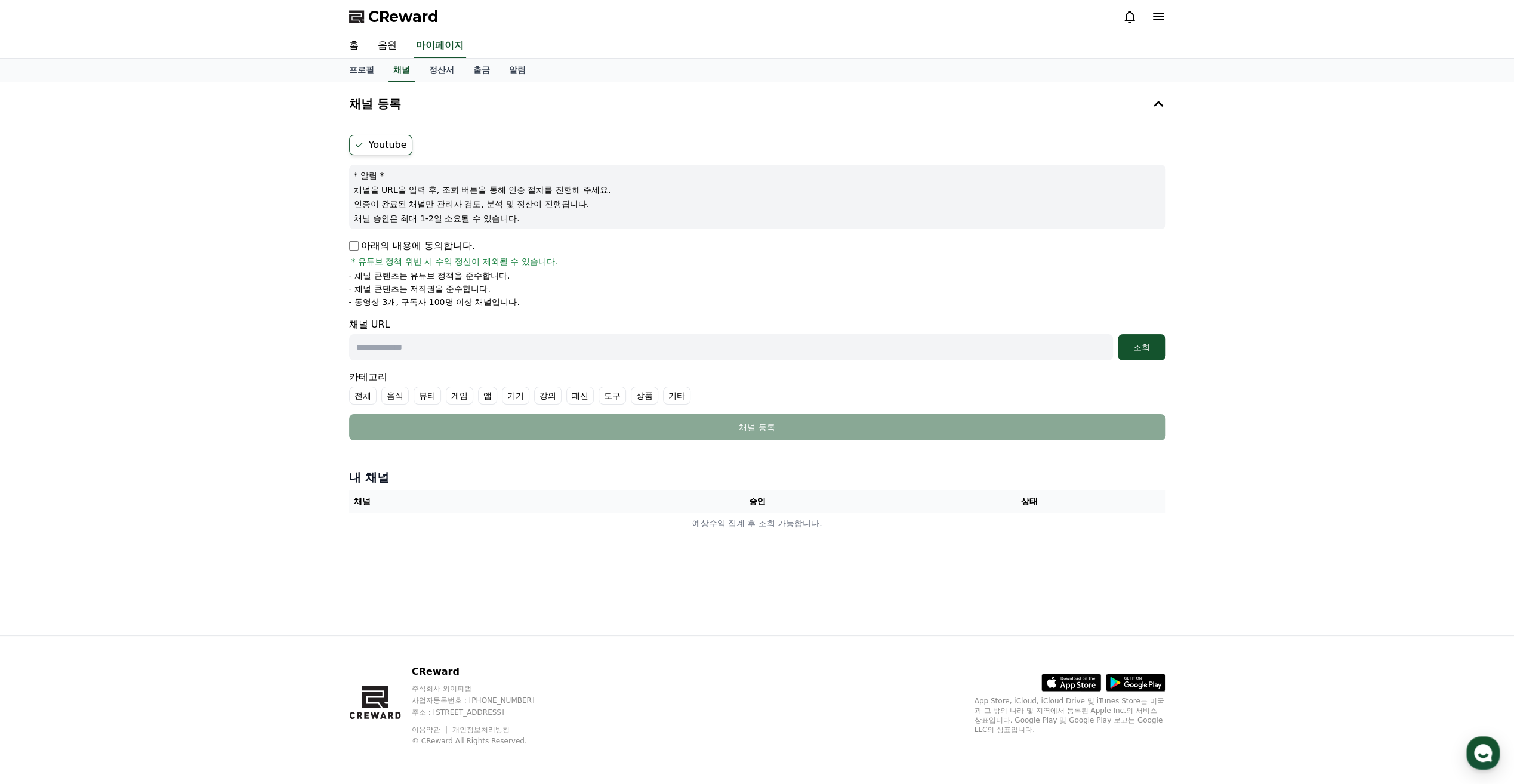
click at [535, 291] on li "- 채널 콘텐츠는 저작권을 준수합니다." at bounding box center [757, 288] width 816 height 12
click at [618, 303] on li "- 동영상 3개, 구독자 100명 이상 채널입니다." at bounding box center [757, 302] width 816 height 12
click at [444, 338] on input "text" at bounding box center [731, 347] width 763 height 26
paste input "**********"
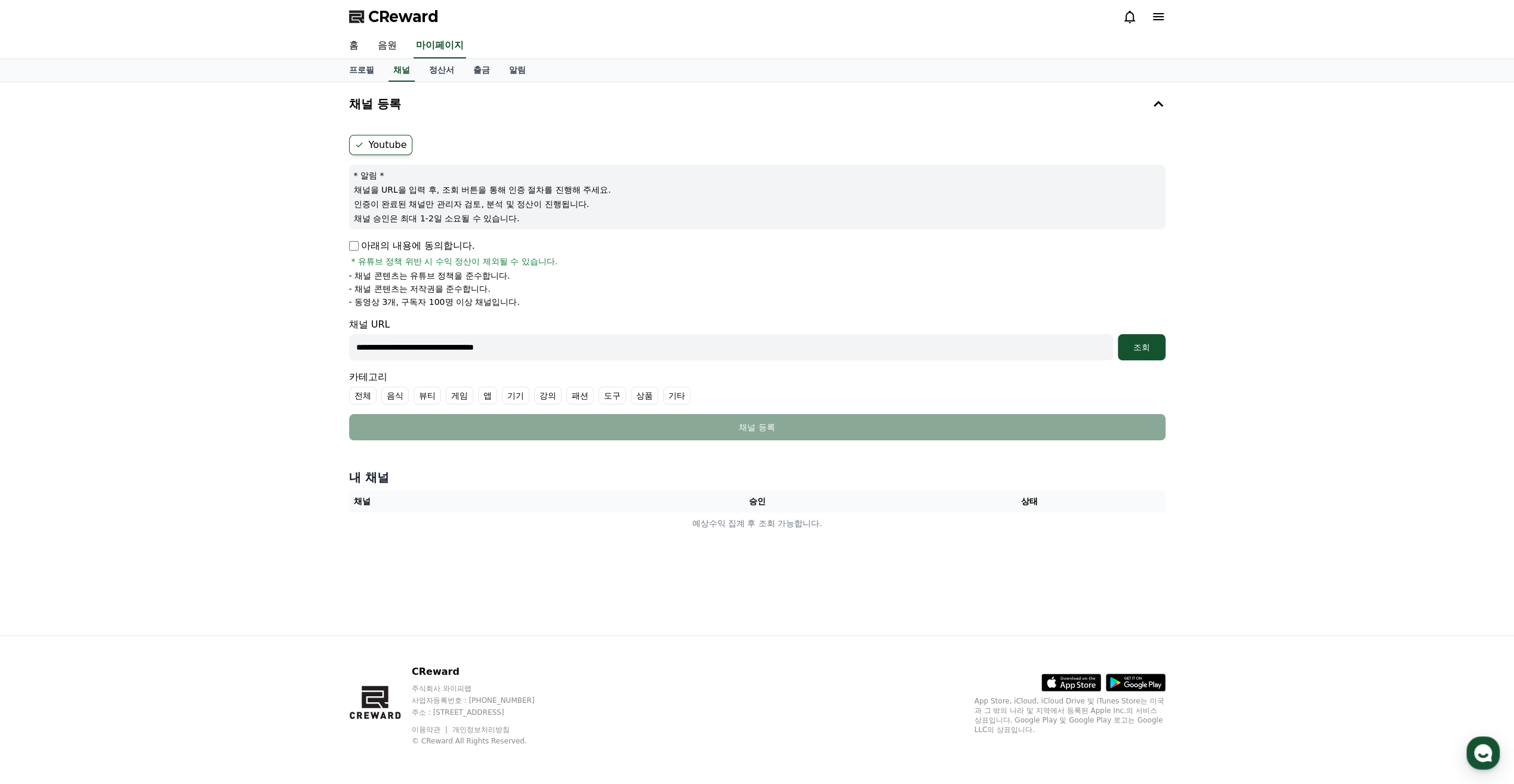
type input "**********"
click at [537, 296] on li "- 동영상 3개, 구독자 100명 이상 채널입니다." at bounding box center [757, 302] width 816 height 12
click at [1158, 351] on div "조회" at bounding box center [1141, 347] width 38 height 12
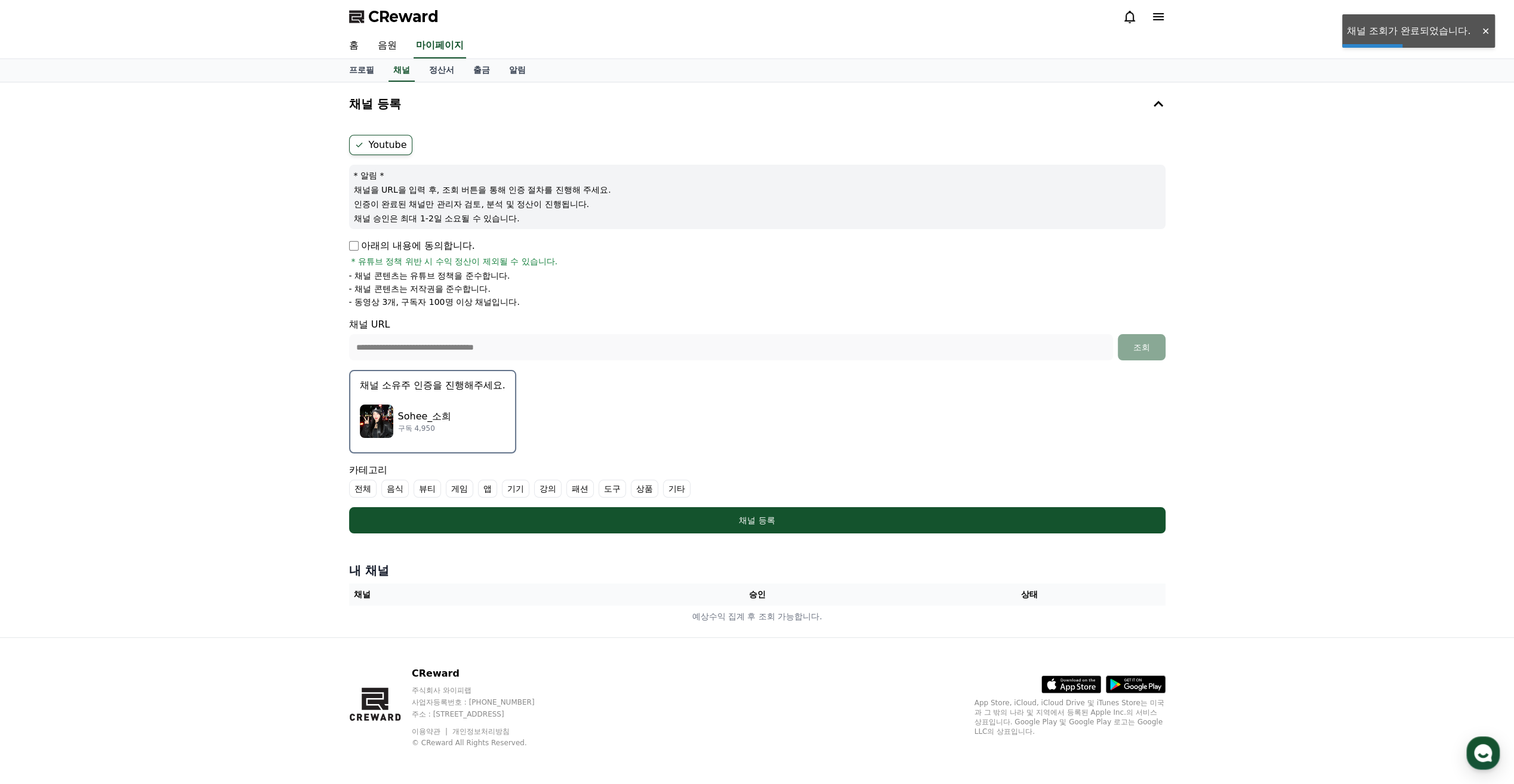
click at [450, 410] on div "Sohee_소희 구독 4,950" at bounding box center [433, 420] width 146 height 48
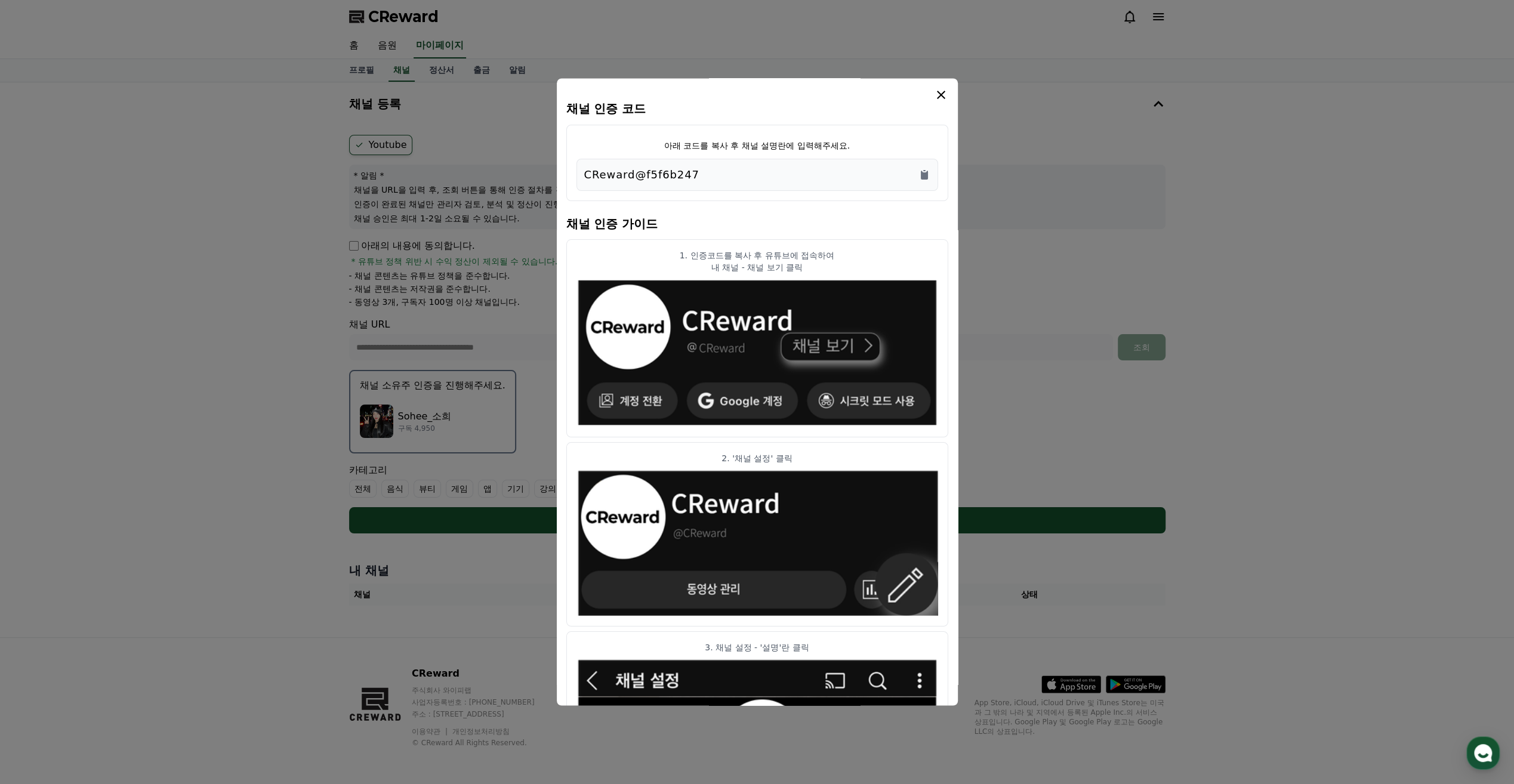
click at [792, 183] on div "CReward@f5f6b247" at bounding box center [757, 175] width 346 height 17
click at [915, 164] on div "CReward@f5f6b247" at bounding box center [757, 175] width 362 height 32
click at [920, 173] on icon "Copy to clipboard" at bounding box center [924, 175] width 12 height 12
click at [937, 96] on icon "modal" at bounding box center [941, 95] width 14 height 14
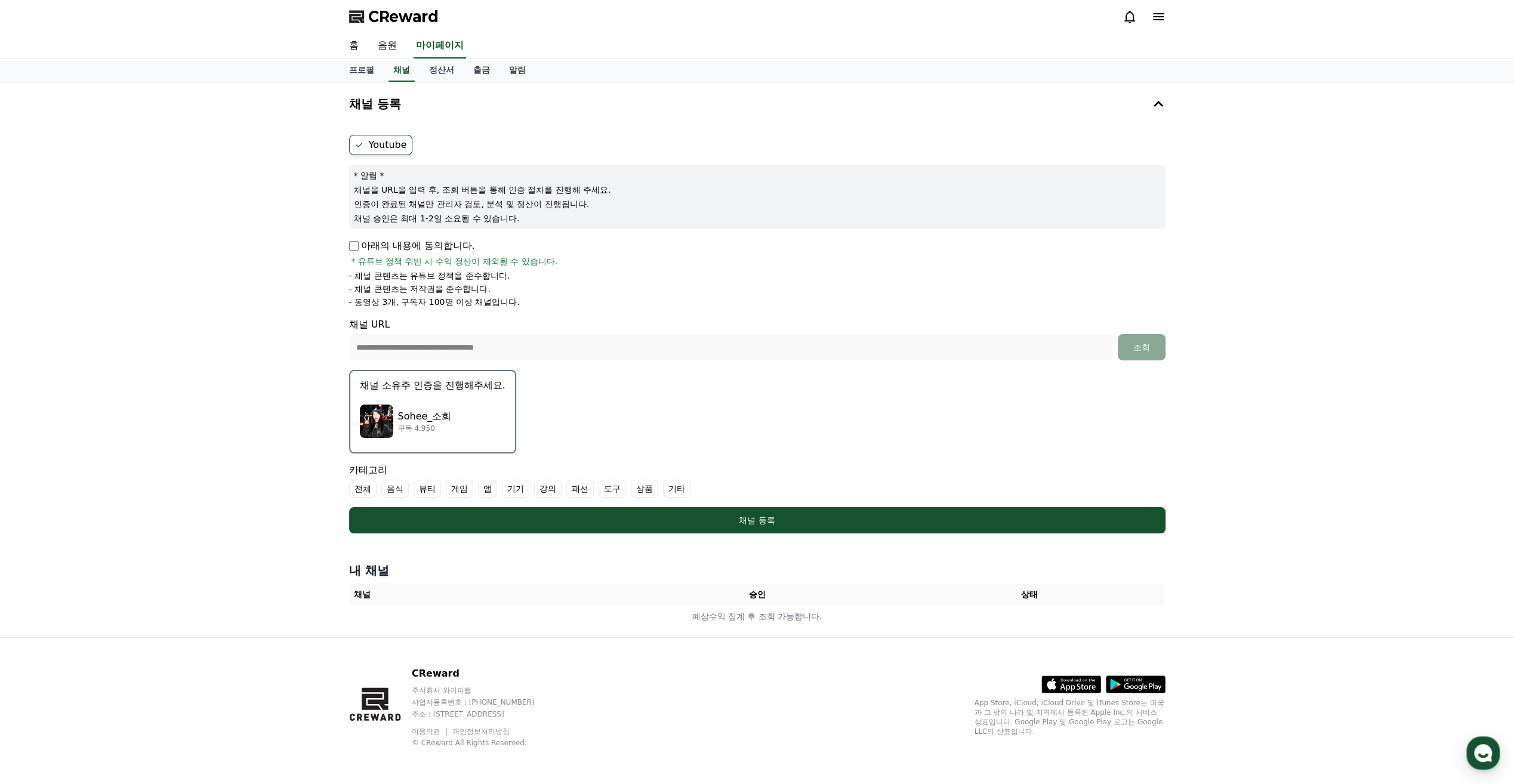
drag, startPoint x: 810, startPoint y: 430, endPoint x: 524, endPoint y: 413, distance: 286.5
click at [805, 429] on form "**********" at bounding box center [757, 334] width 816 height 399
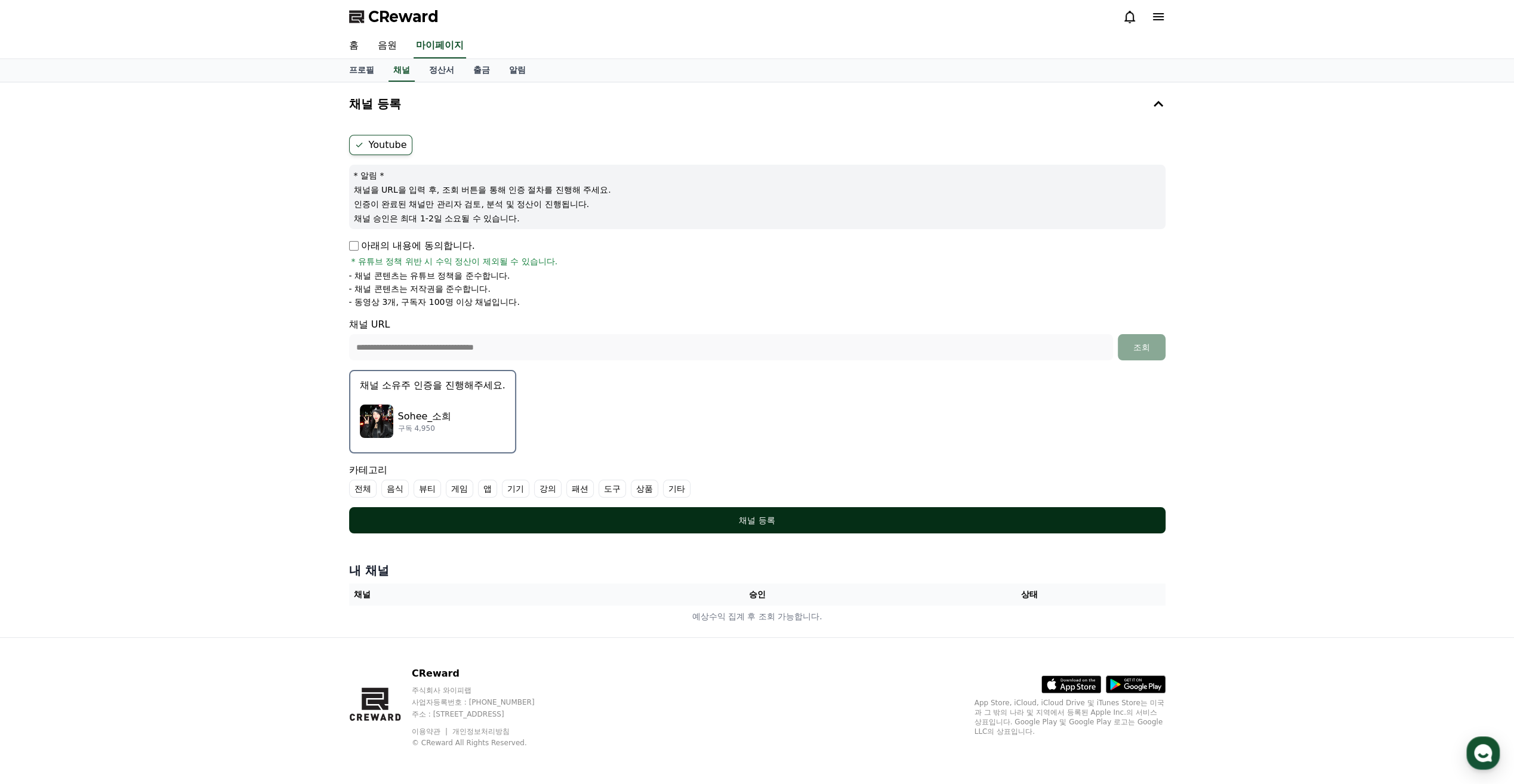
click at [697, 511] on button "채널 등록" at bounding box center [757, 519] width 816 height 26
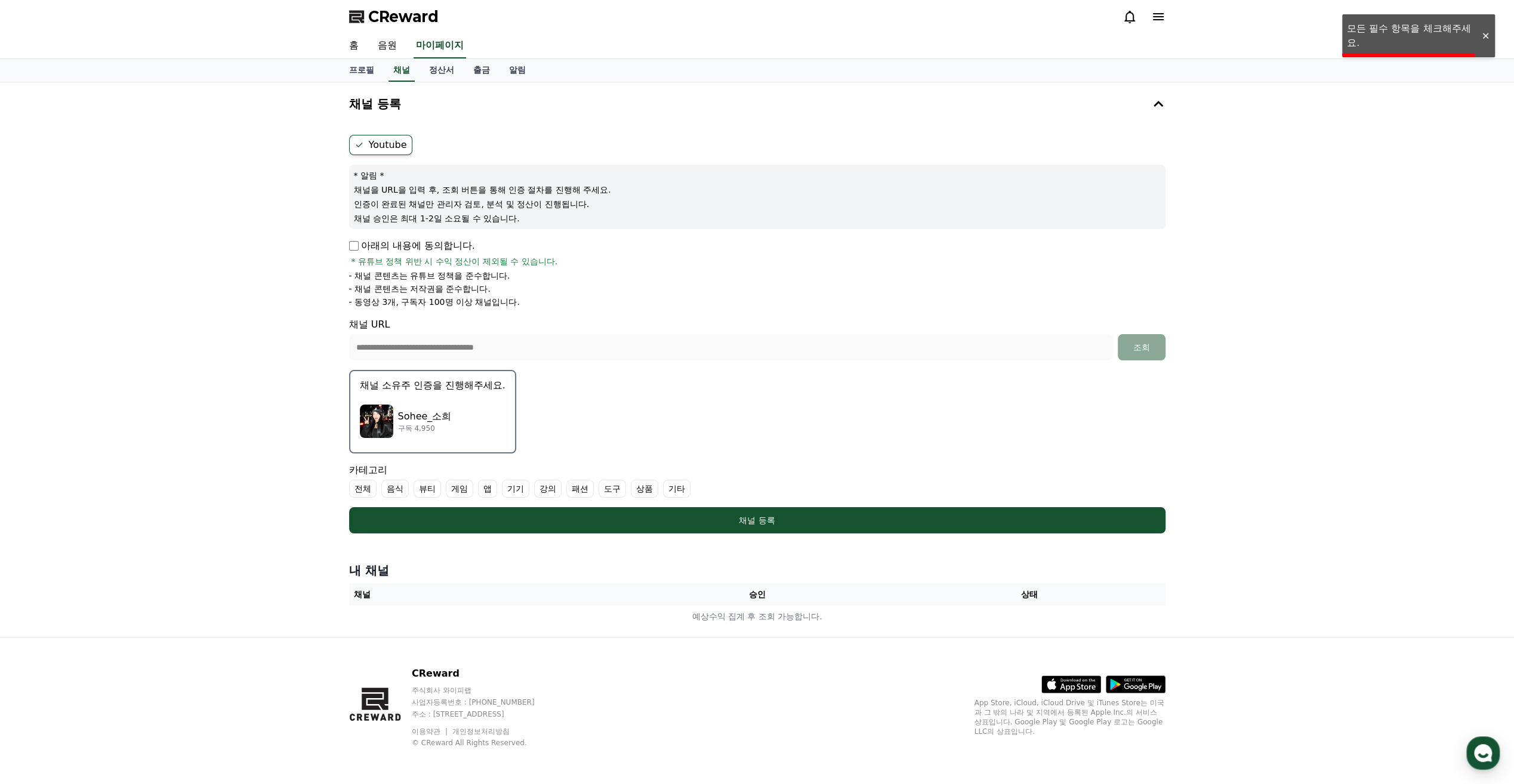
click at [420, 239] on p "아래의 내용에 동의합니다." at bounding box center [412, 246] width 126 height 14
click at [421, 244] on p "아래의 내용에 동의합니다." at bounding box center [412, 246] width 126 height 14
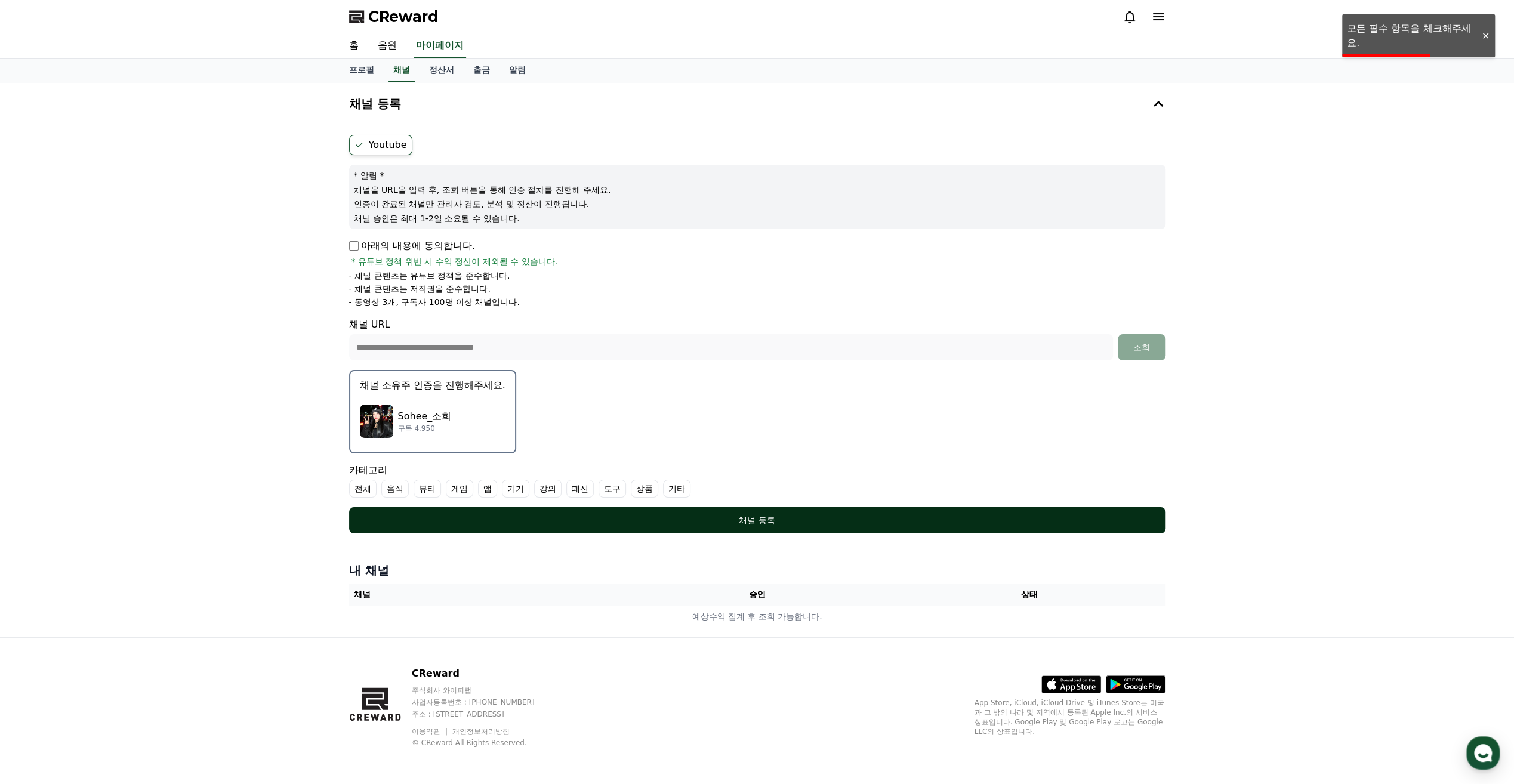
click at [825, 524] on div "채널 등록" at bounding box center [757, 519] width 769 height 12
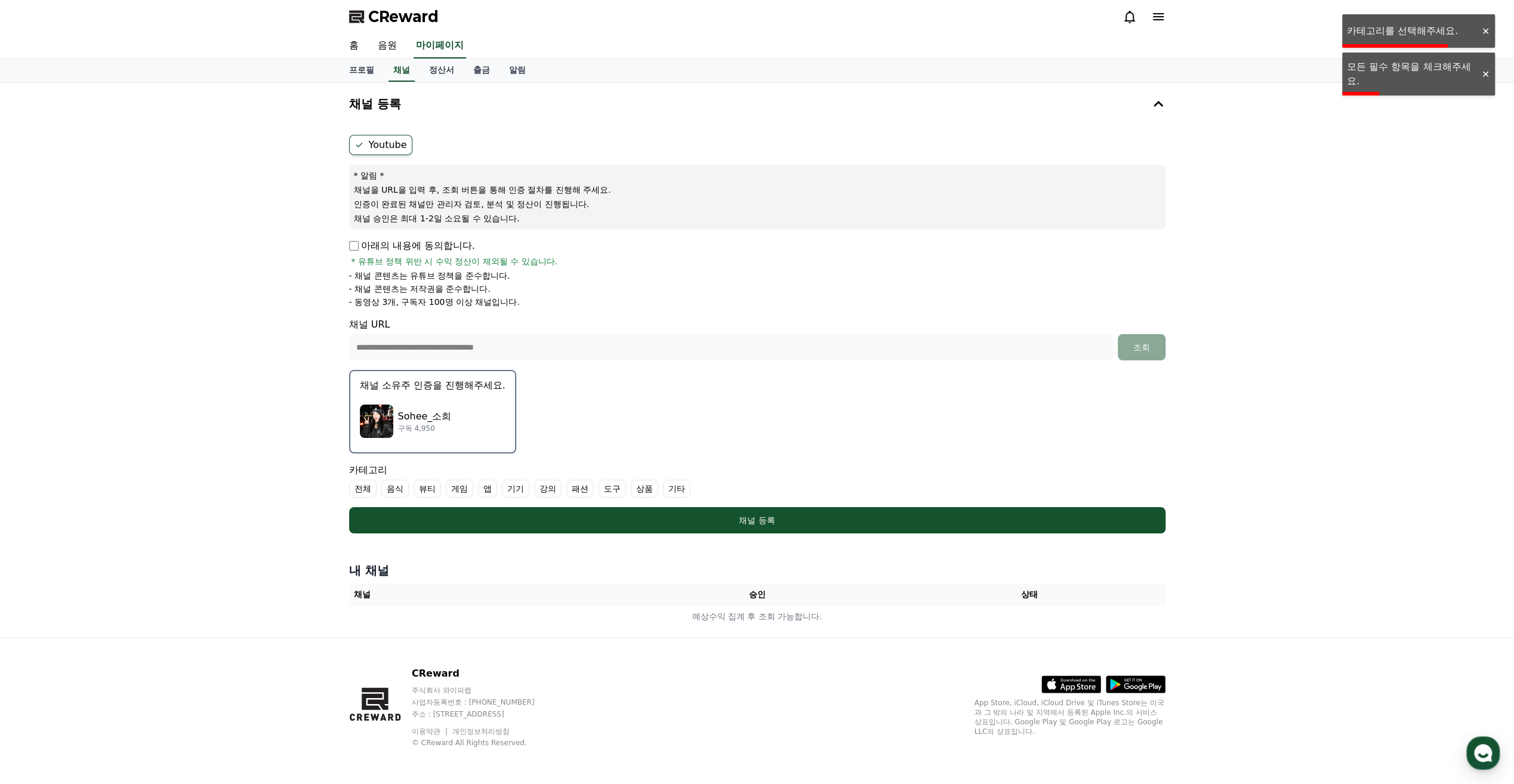
click at [431, 491] on label "뷰티" at bounding box center [427, 489] width 27 height 18
click at [597, 486] on label "패션" at bounding box center [594, 489] width 27 height 18
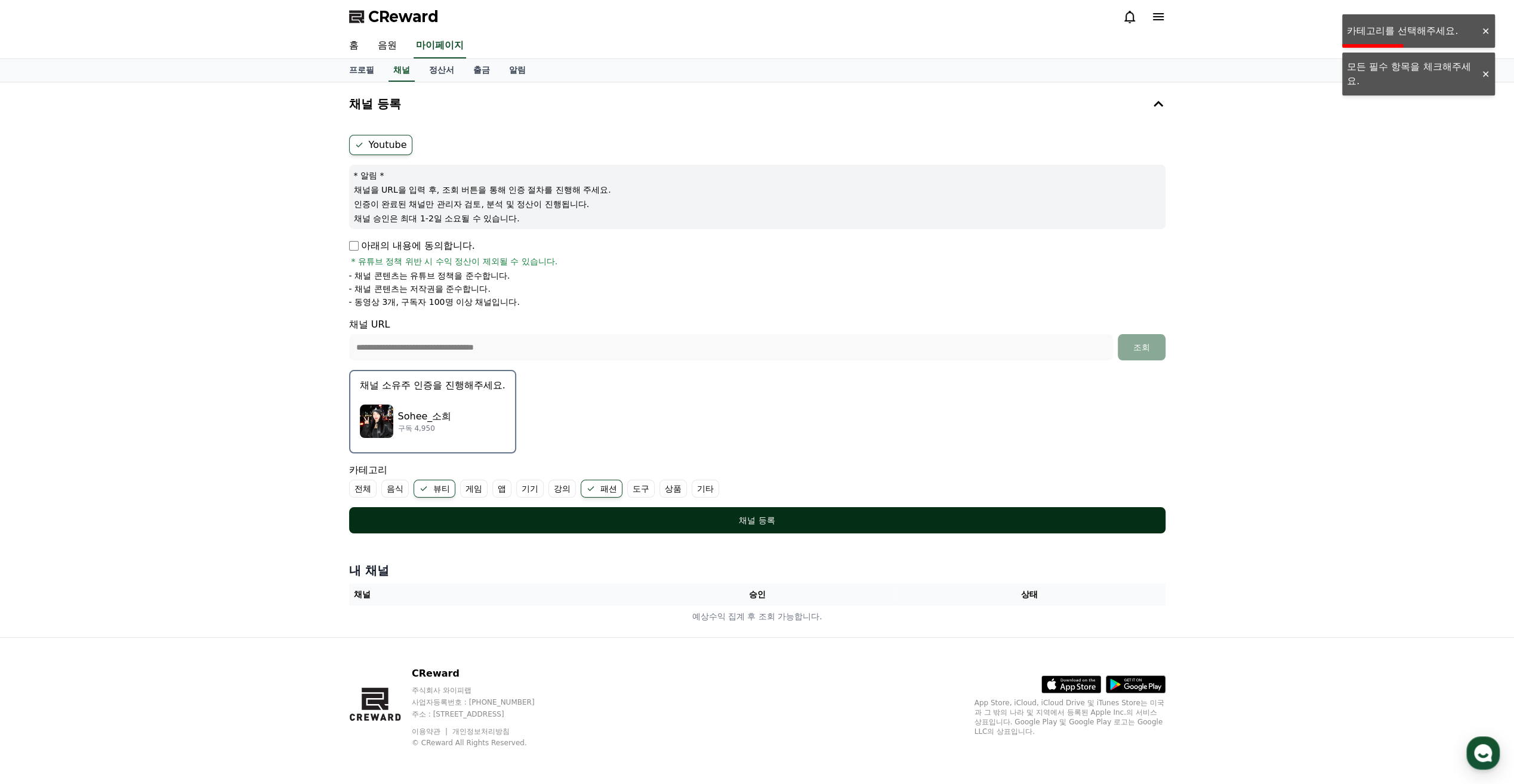
click at [608, 514] on div "채널 등록" at bounding box center [757, 519] width 769 height 12
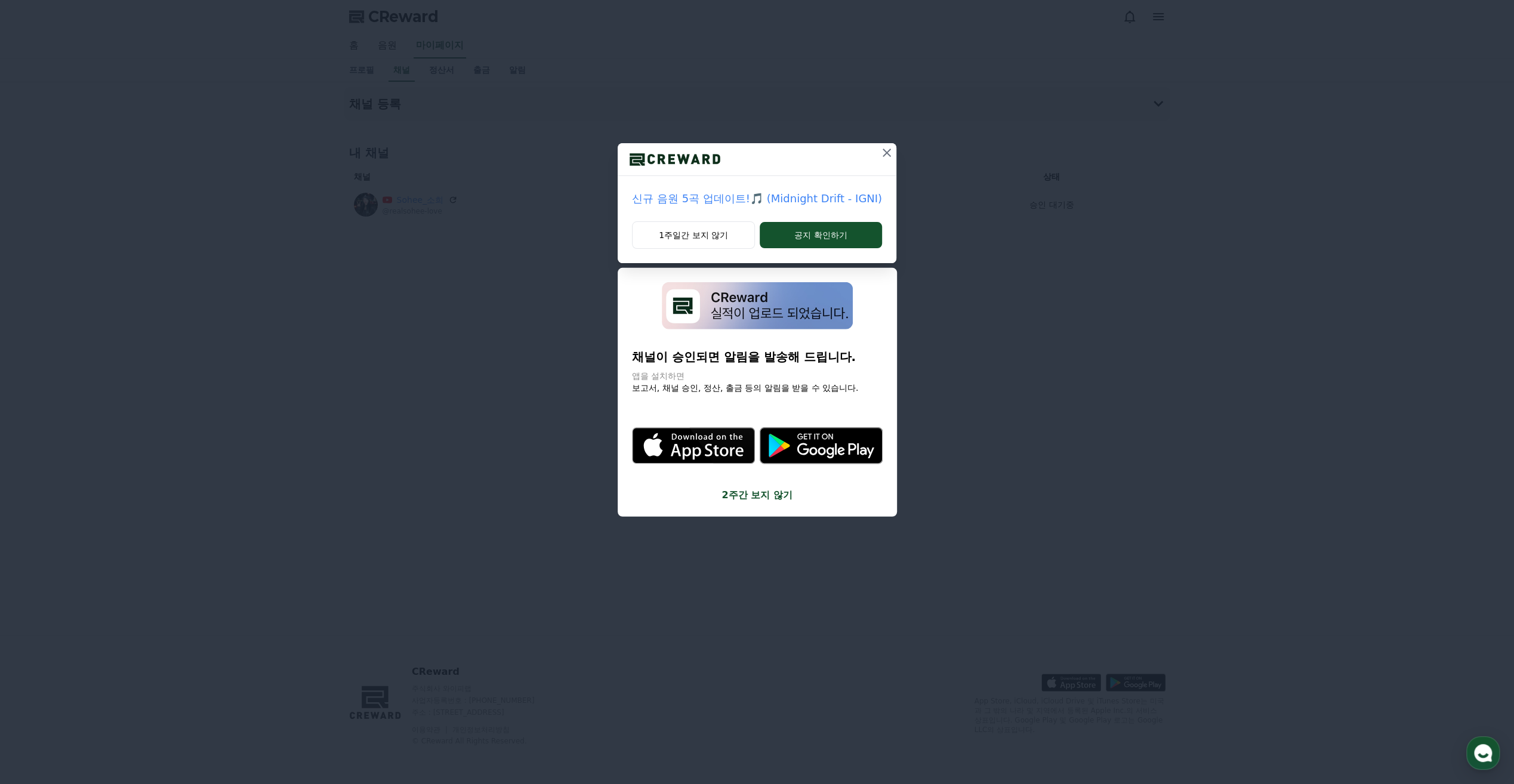
click at [882, 153] on icon at bounding box center [887, 153] width 14 height 14
click at [865, 157] on icon at bounding box center [870, 153] width 14 height 14
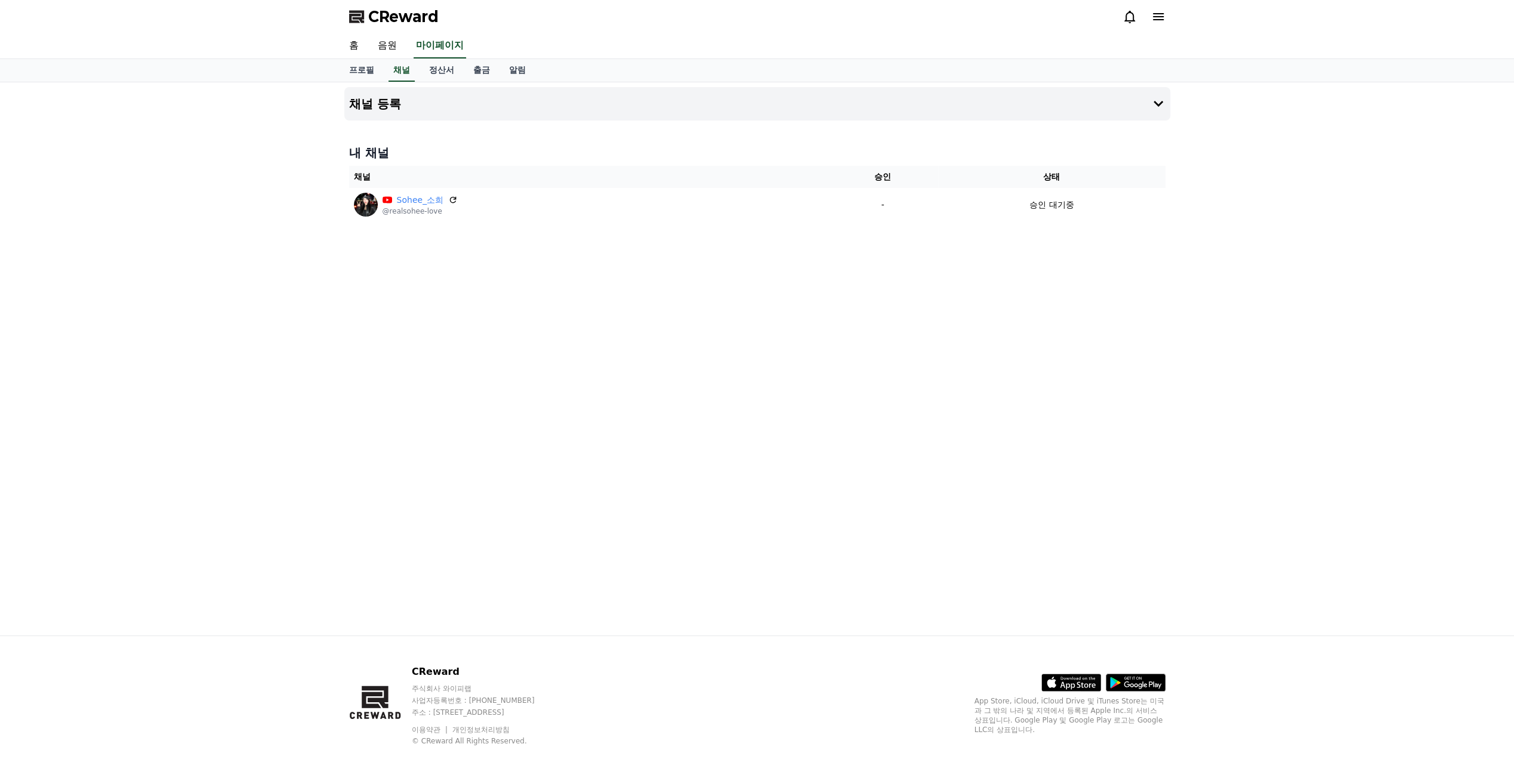
click at [0, 0] on div "CReward 홈 음원 마이페이지 프로필 채널 정산서 출금 알림 채널 등록 내 채널 채널 승인 상태 Sohee_소희 @realsohee-lov…" at bounding box center [0, 0] width 0 height 0
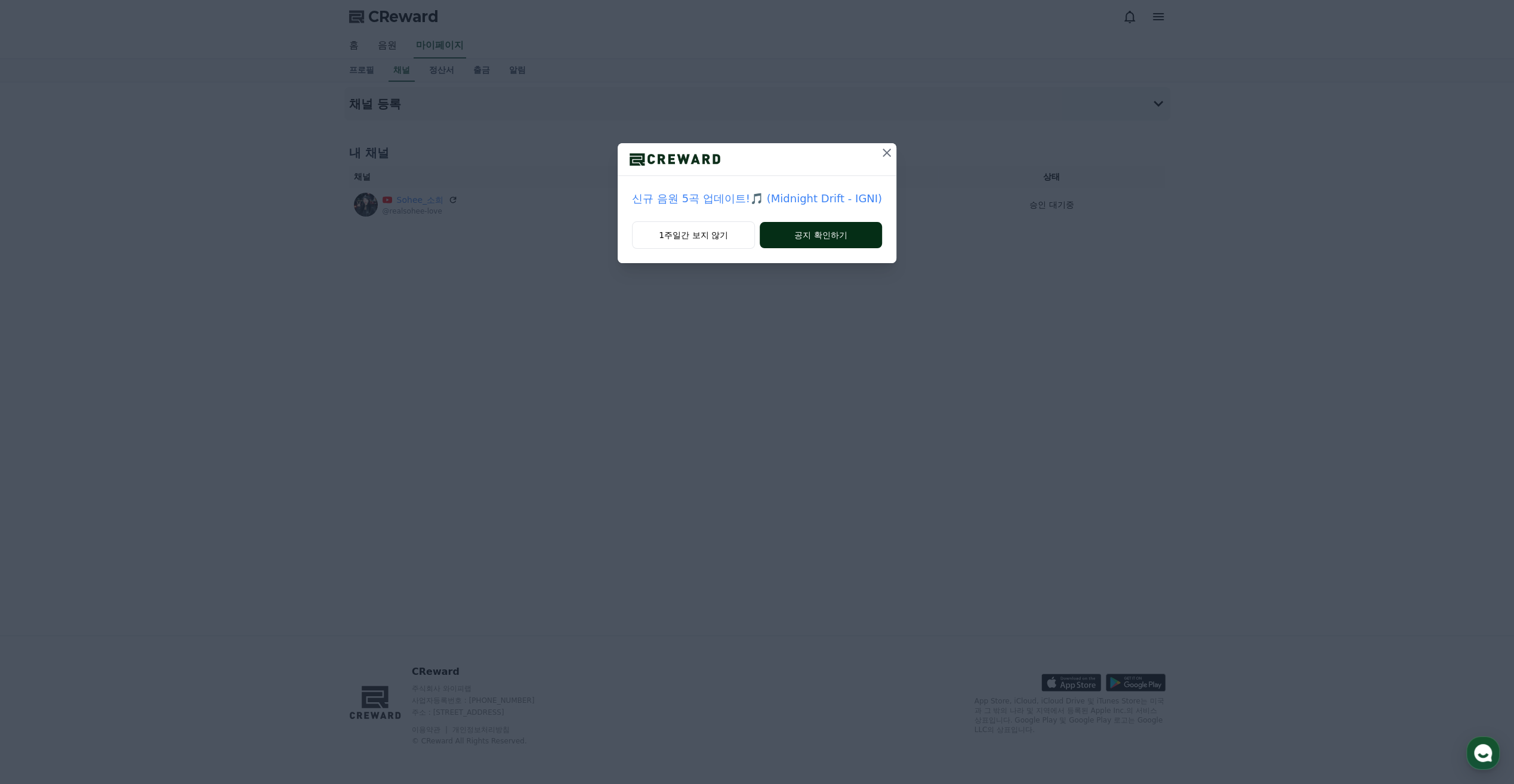
click at [855, 241] on div "신규 음원 5곡 업데이트!🎵 (Midnight Drift - IGNI) 1주일간 보지 않기 공지 확인하기" at bounding box center [757, 141] width 1514 height 283
click at [882, 144] on button at bounding box center [886, 152] width 19 height 19
click at [869, 143] on button at bounding box center [869, 152] width 19 height 19
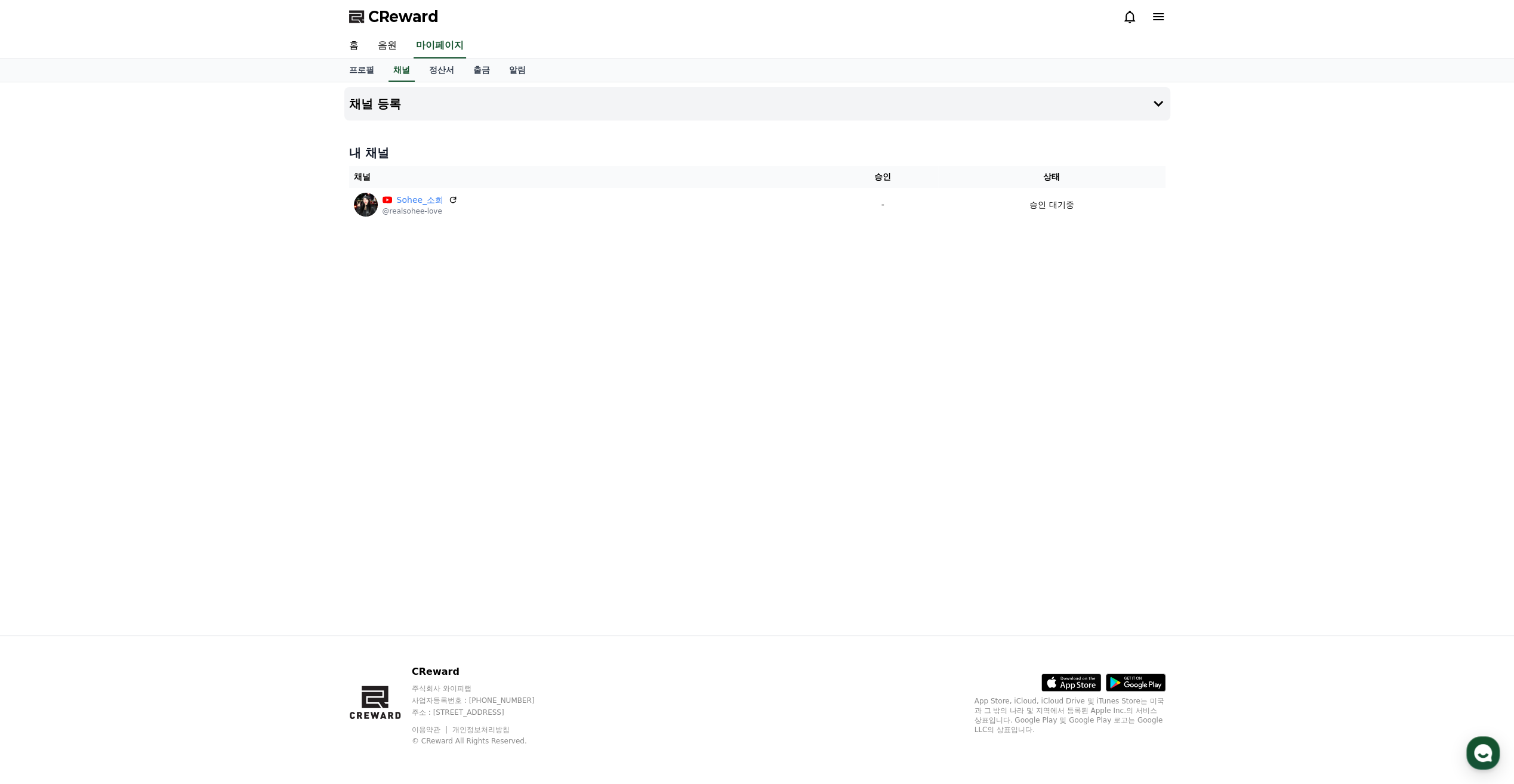
drag, startPoint x: 972, startPoint y: 495, endPoint x: 955, endPoint y: 482, distance: 21.4
click at [974, 496] on div "채널 등록 내 채널 채널 승인 상태 Sohee_소희 @realsohee-love - 승인 대기중" at bounding box center [757, 358] width 835 height 553
click at [843, 288] on div "채널 등록 내 채널 채널 승인 상태 Sohee_소희 @realsohee-love - 승인 대기중" at bounding box center [757, 358] width 835 height 553
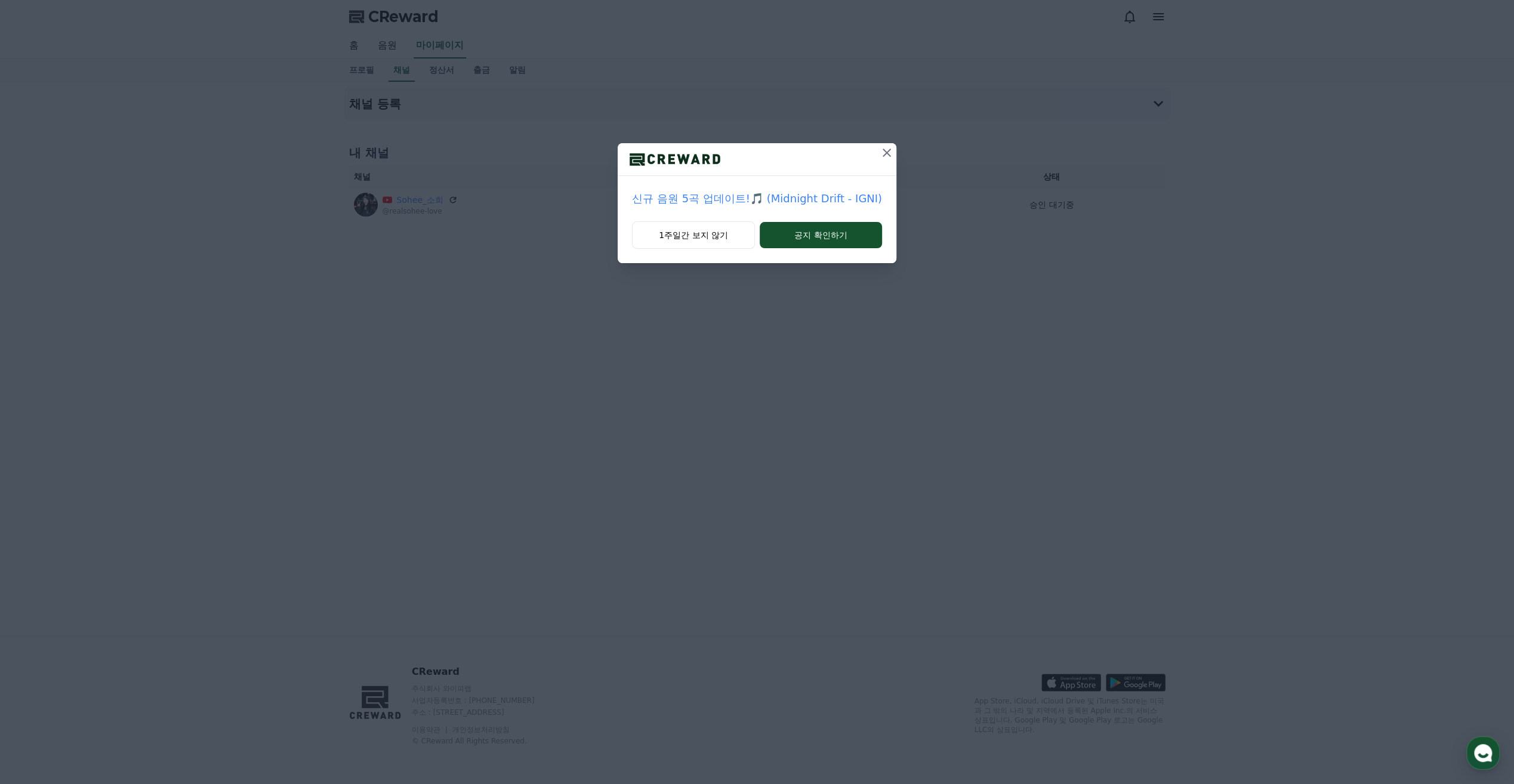
click at [879, 157] on icon at bounding box center [887, 153] width 14 height 14
click at [950, 241] on div "[공지] 크리워드 운영 정책 강화 및 협조 요청 1주일간 보지 않기 공지 확인하기" at bounding box center [757, 141] width 1514 height 283
click at [829, 160] on div at bounding box center [756, 159] width 243 height 32
click at [861, 163] on div at bounding box center [869, 159] width 19 height 32
click at [870, 151] on icon at bounding box center [870, 153] width 14 height 14
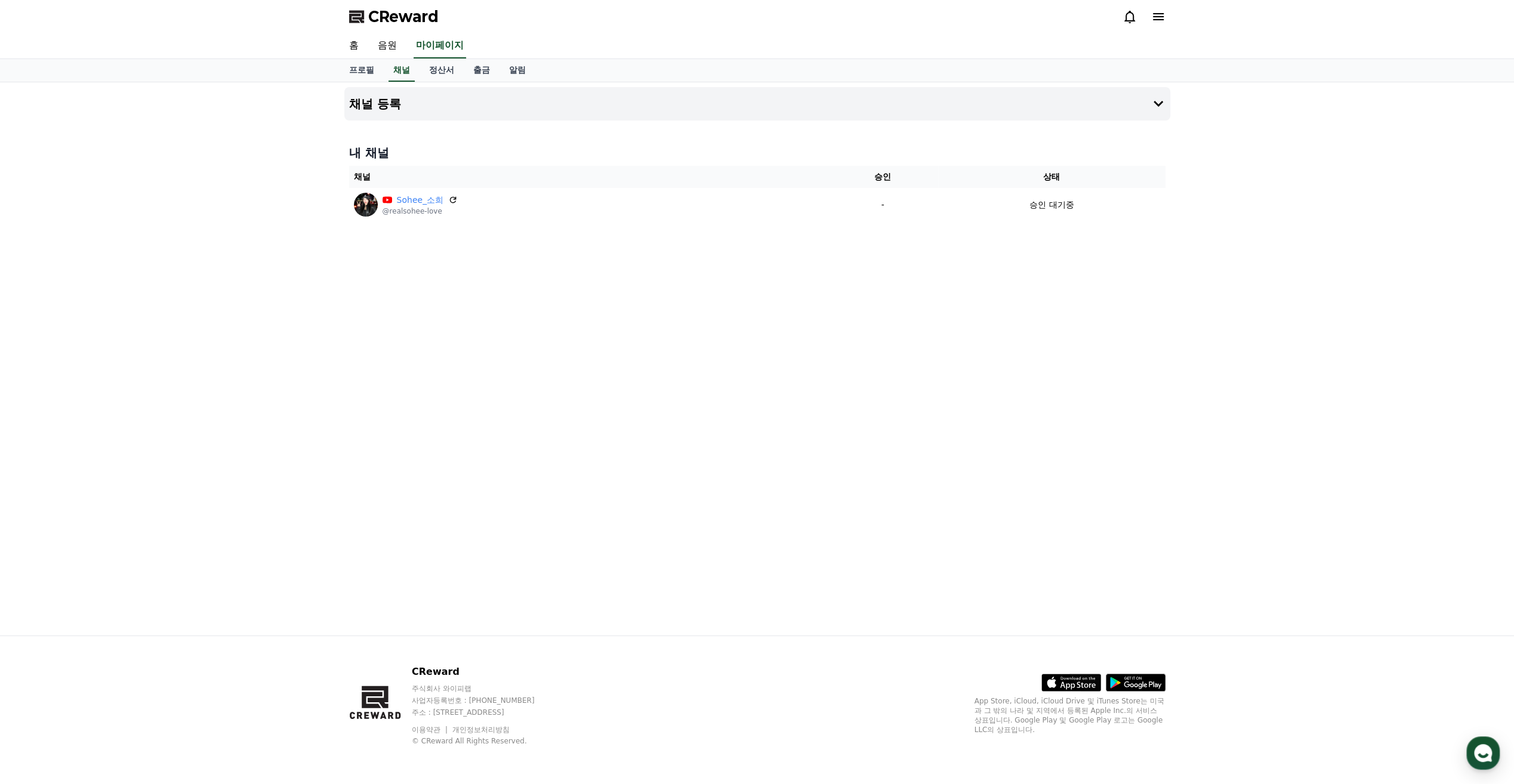
click at [498, 252] on div "채널 등록 내 채널 채널 승인 상태 Sohee_소희 @realsohee-love - 승인 대기중" at bounding box center [757, 358] width 835 height 553
click at [420, 15] on span "CReward" at bounding box center [403, 16] width 70 height 19
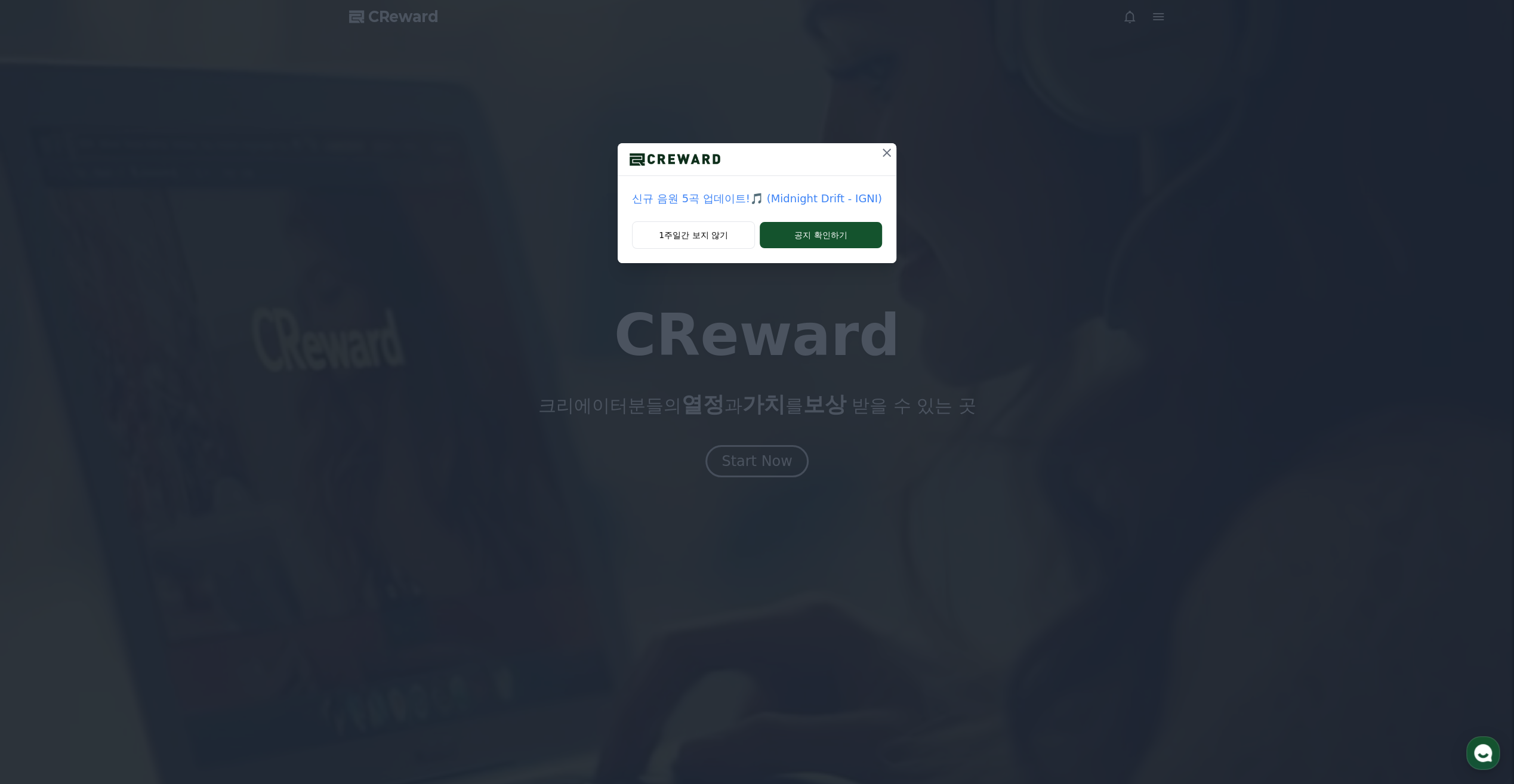
click at [877, 162] on div at bounding box center [886, 159] width 19 height 32
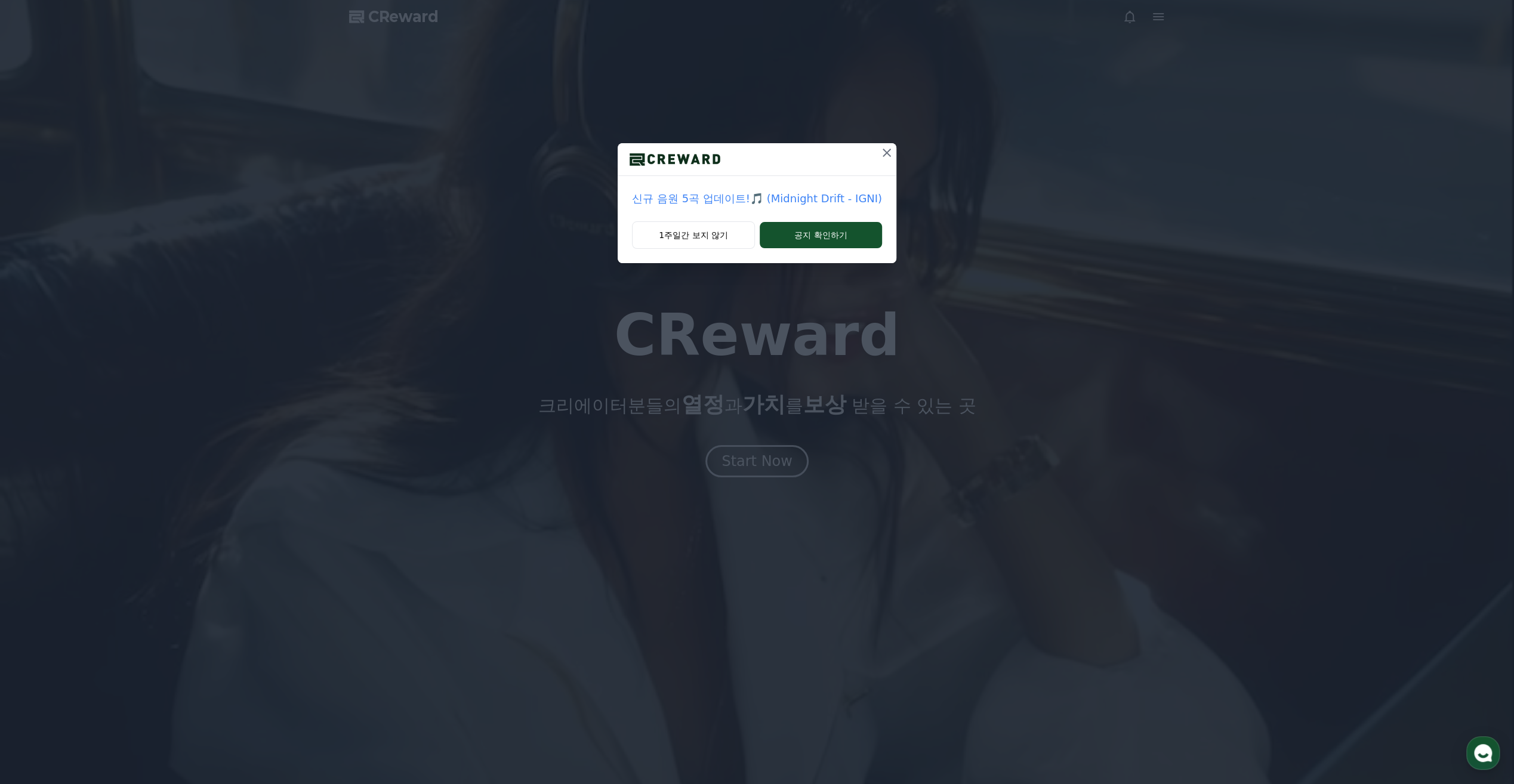
click at [879, 162] on button at bounding box center [886, 152] width 19 height 19
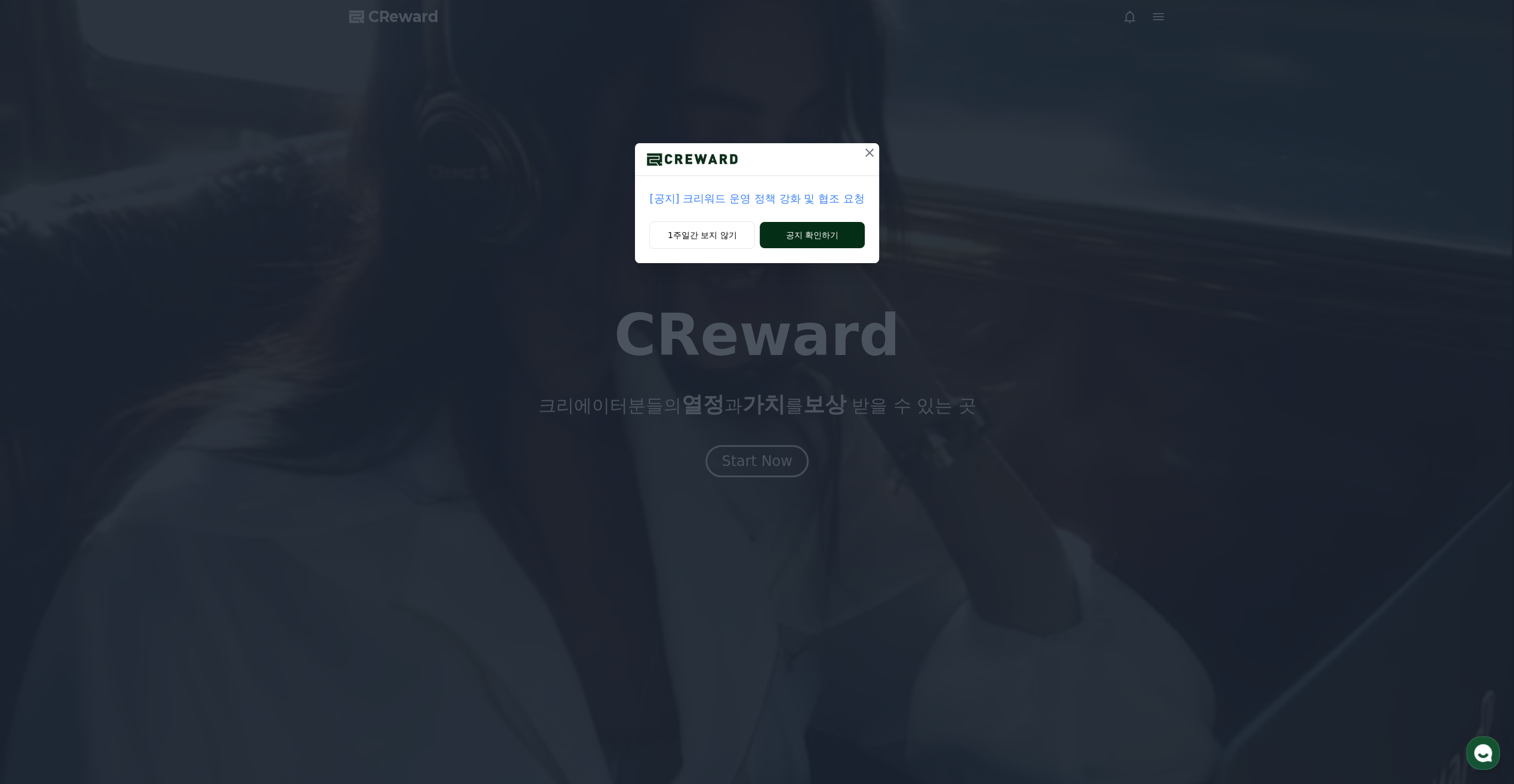
click at [790, 230] on button "공지 확인하기" at bounding box center [812, 235] width 104 height 26
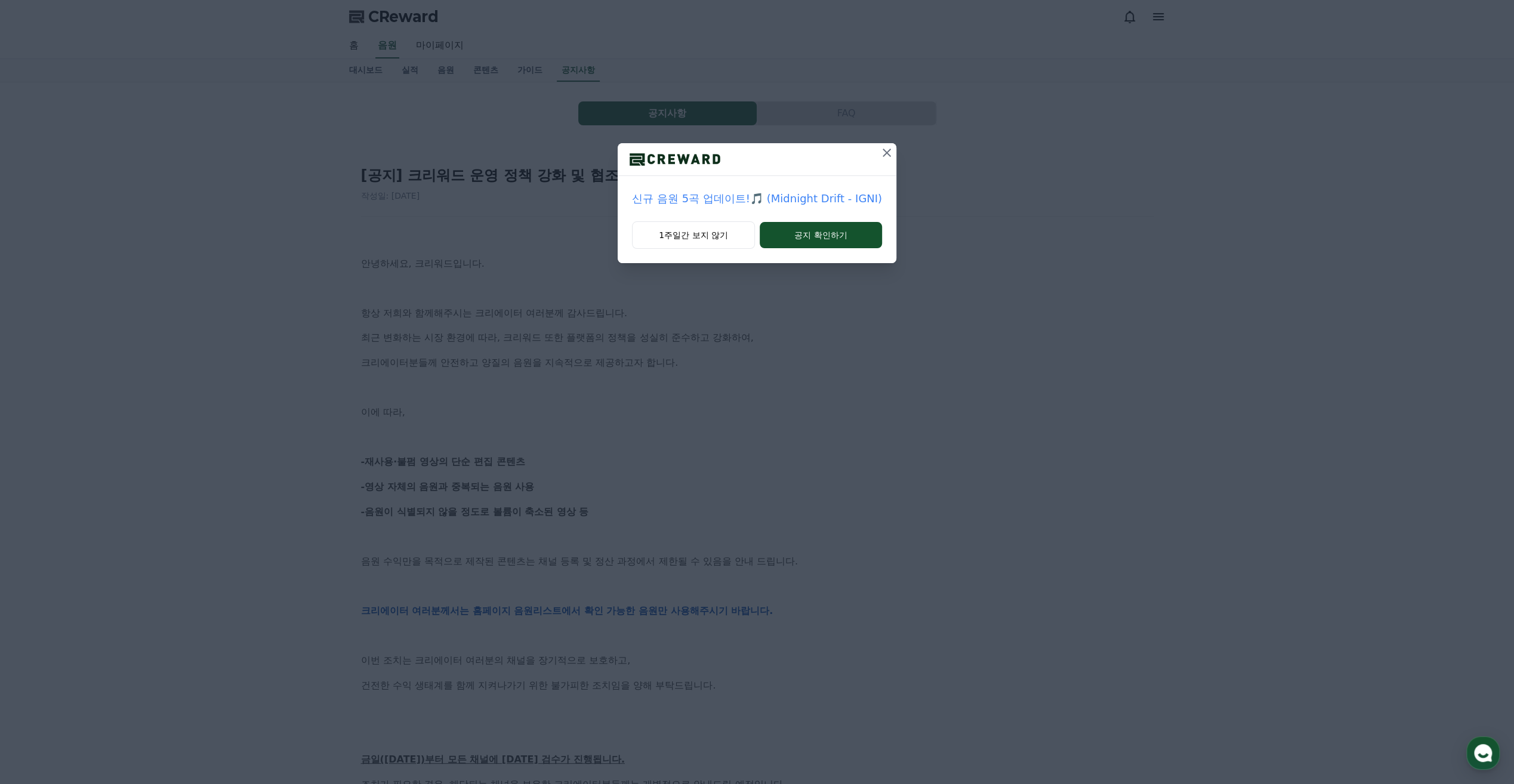
click at [895, 169] on div "신규 음원 5곡 업데이트!🎵 (Midnight Drift - IGNI) 1주일간 보지 않기 공지 확인하기" at bounding box center [757, 141] width 1514 height 283
click at [898, 167] on div "신규 음원 5곡 업데이트!🎵 (Midnight Drift - IGNI) 1주일간 보지 않기 공지 확인하기" at bounding box center [757, 141] width 1514 height 283
drag, startPoint x: 885, startPoint y: 169, endPoint x: 879, endPoint y: 165, distance: 7.2
click at [884, 169] on div at bounding box center [886, 159] width 19 height 32
click at [879, 165] on div at bounding box center [886, 159] width 19 height 32
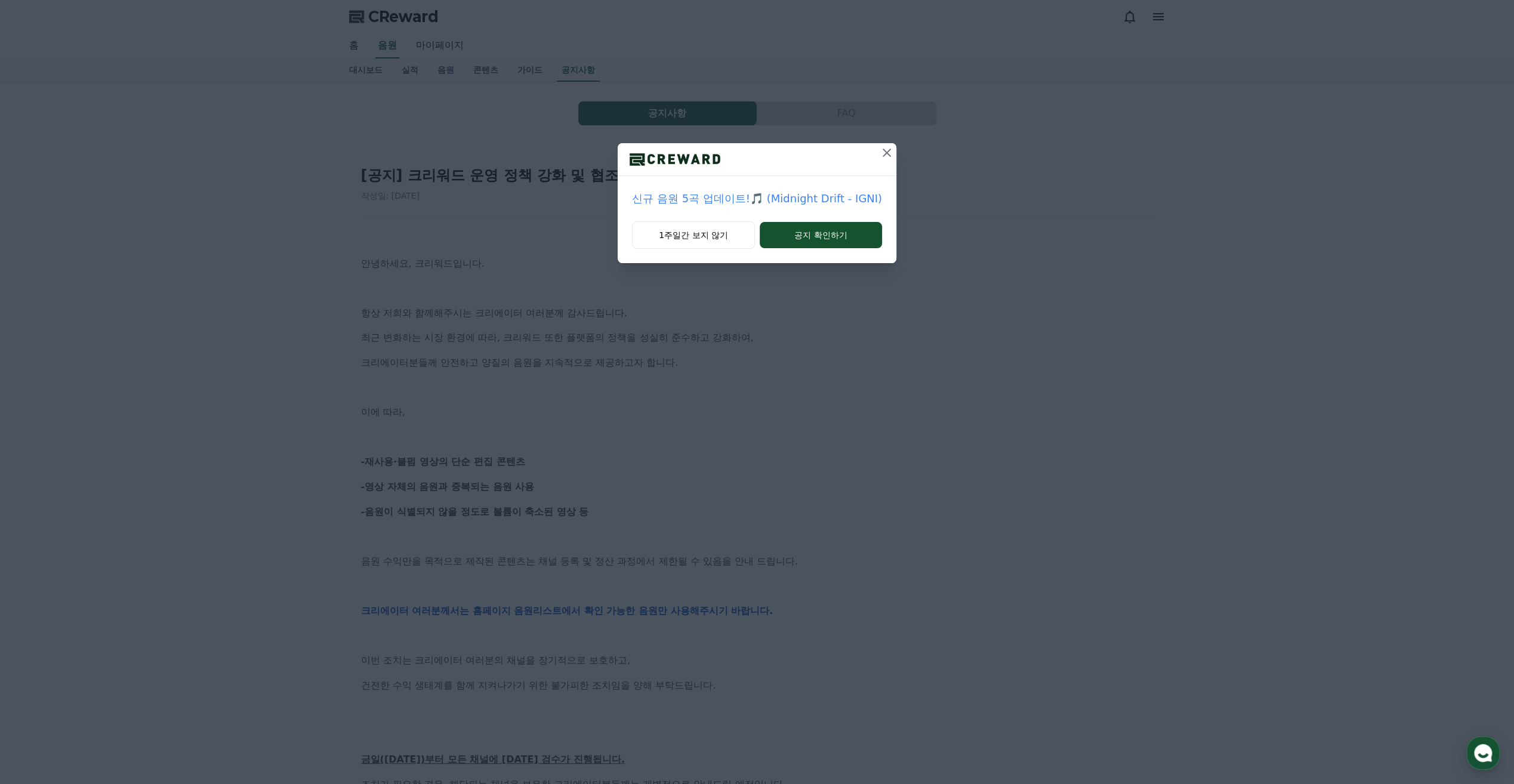
click at [879, 158] on icon at bounding box center [887, 153] width 14 height 14
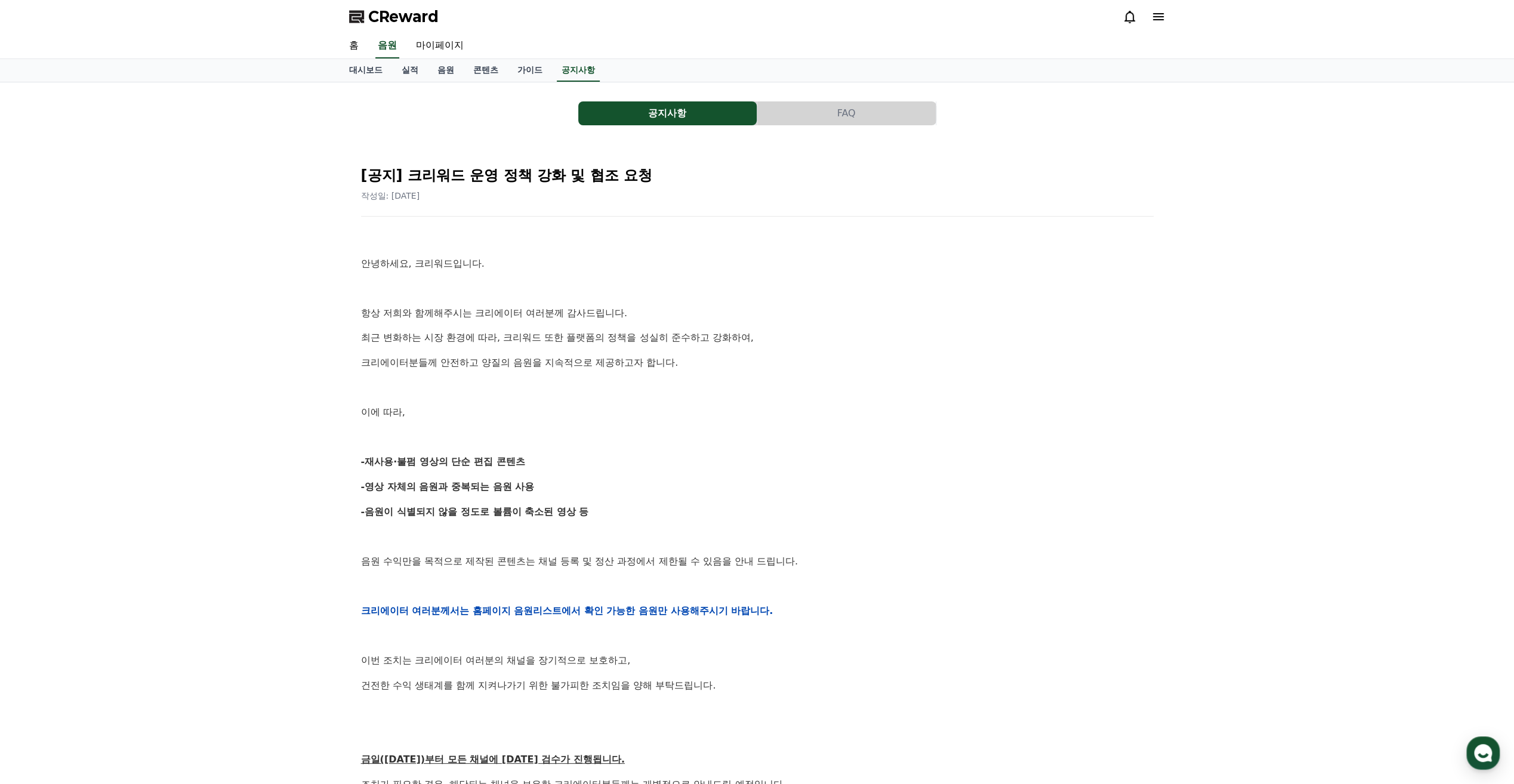
click at [820, 320] on p "항상 저희와 함께해주시는 크리에이터 여러분께 감사드립니다." at bounding box center [757, 312] width 792 height 15
click at [633, 176] on h2 "[공지] 크리워드 운영 정책 강화 및 협조 요청" at bounding box center [757, 175] width 792 height 19
click at [789, 113] on button "FAQ" at bounding box center [846, 113] width 178 height 24
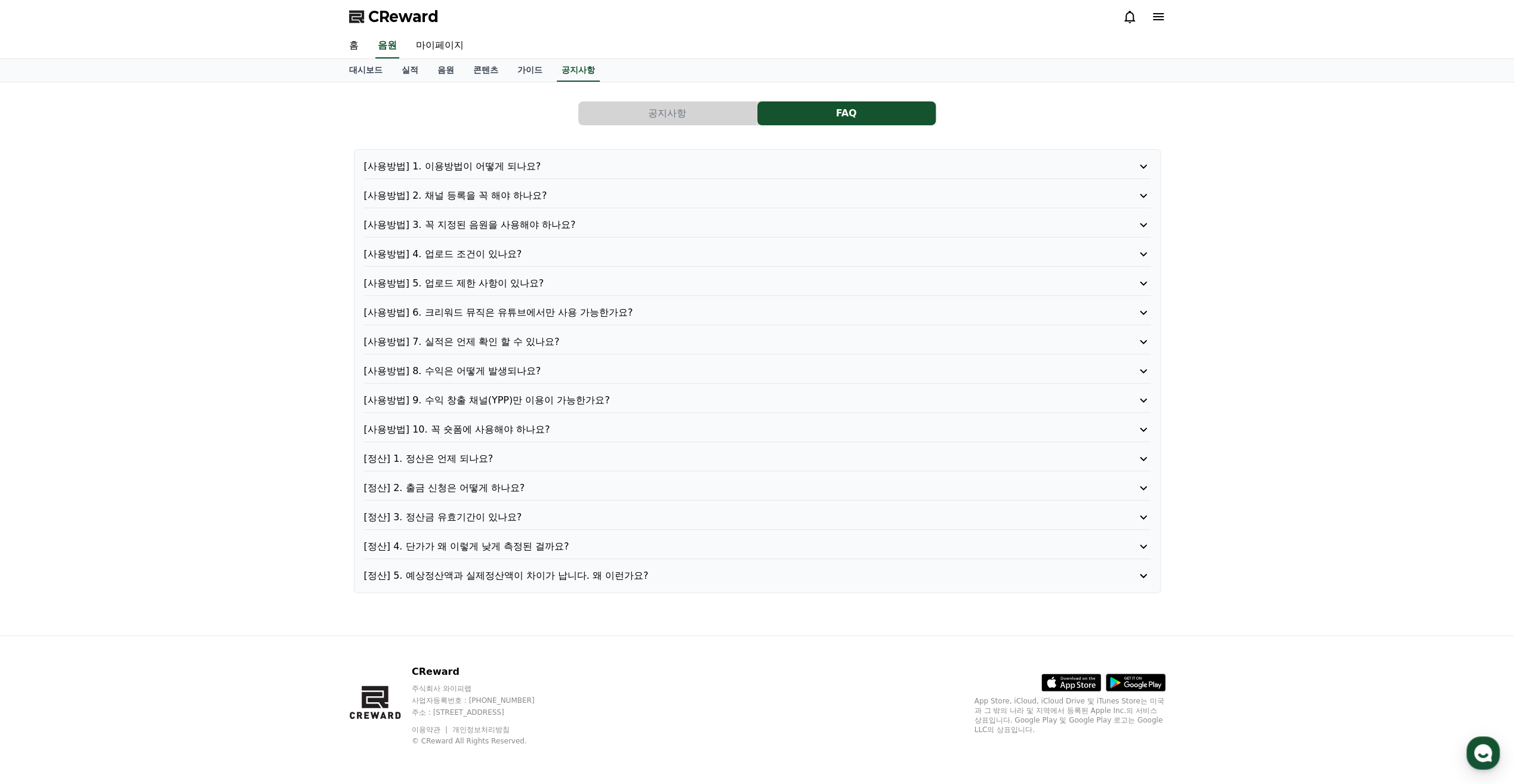
click at [741, 117] on button "공지사항" at bounding box center [667, 113] width 178 height 24
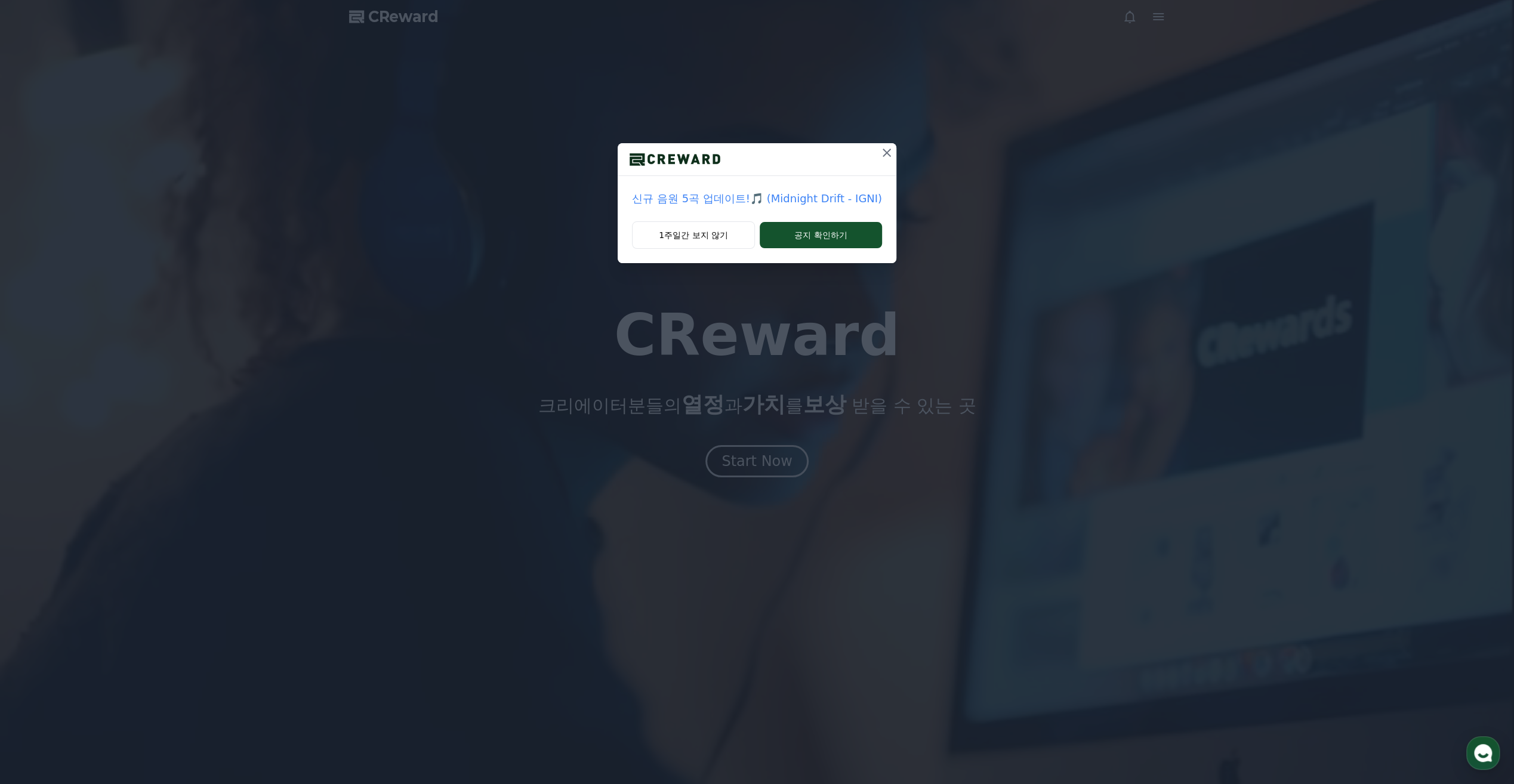
click at [893, 146] on button at bounding box center [886, 152] width 19 height 19
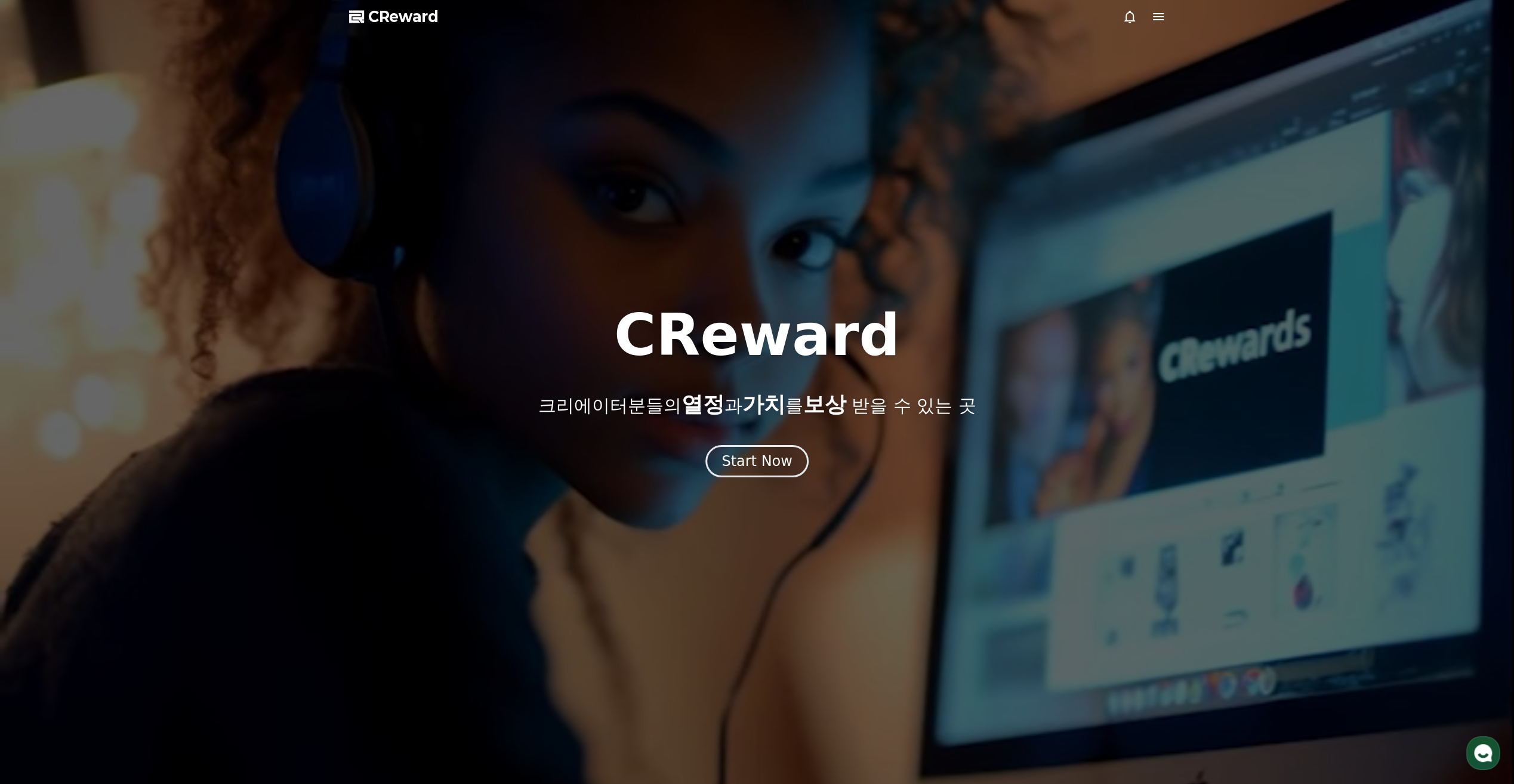
scroll to position [477, 0]
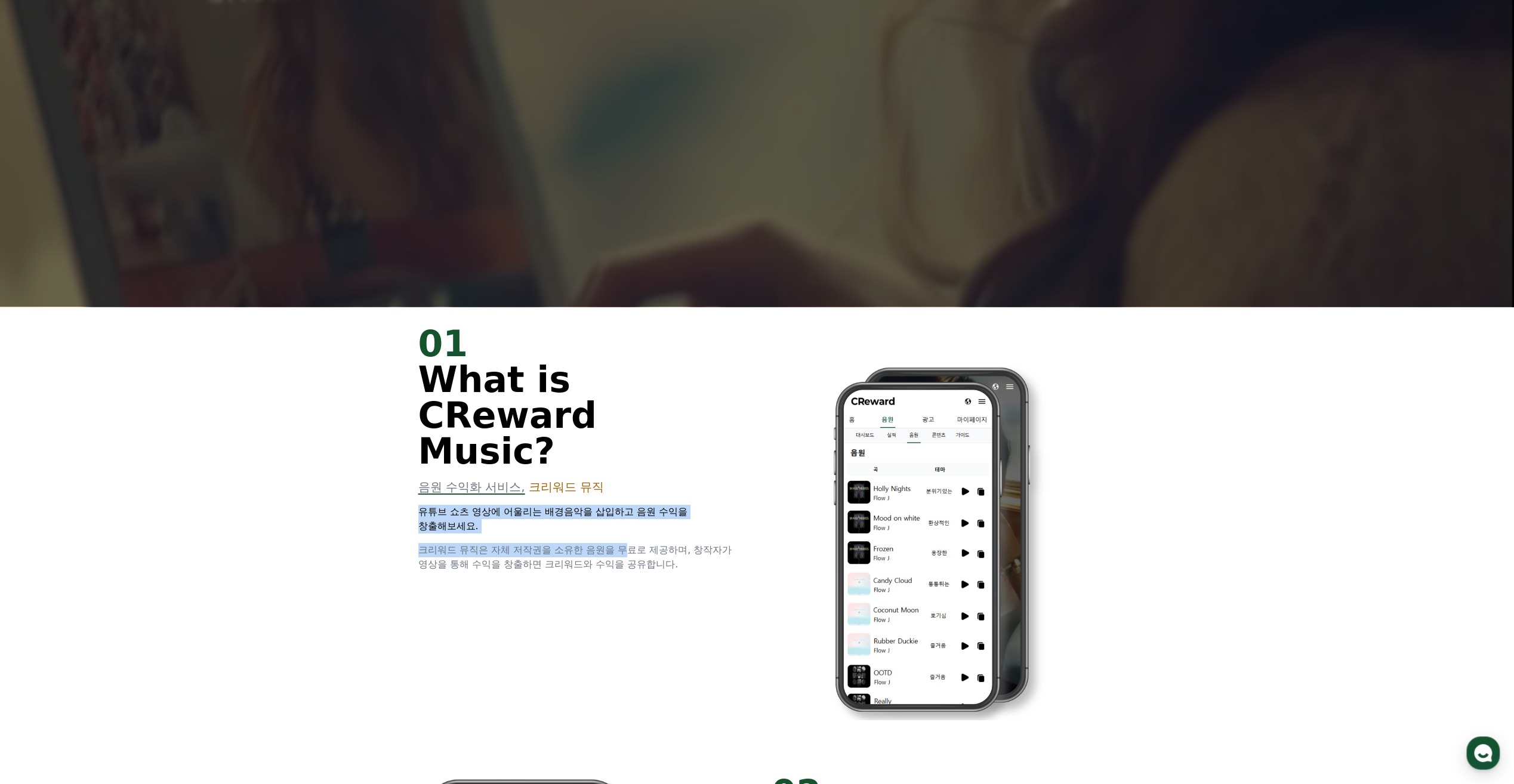
drag, startPoint x: 619, startPoint y: 470, endPoint x: 608, endPoint y: 446, distance: 26.4
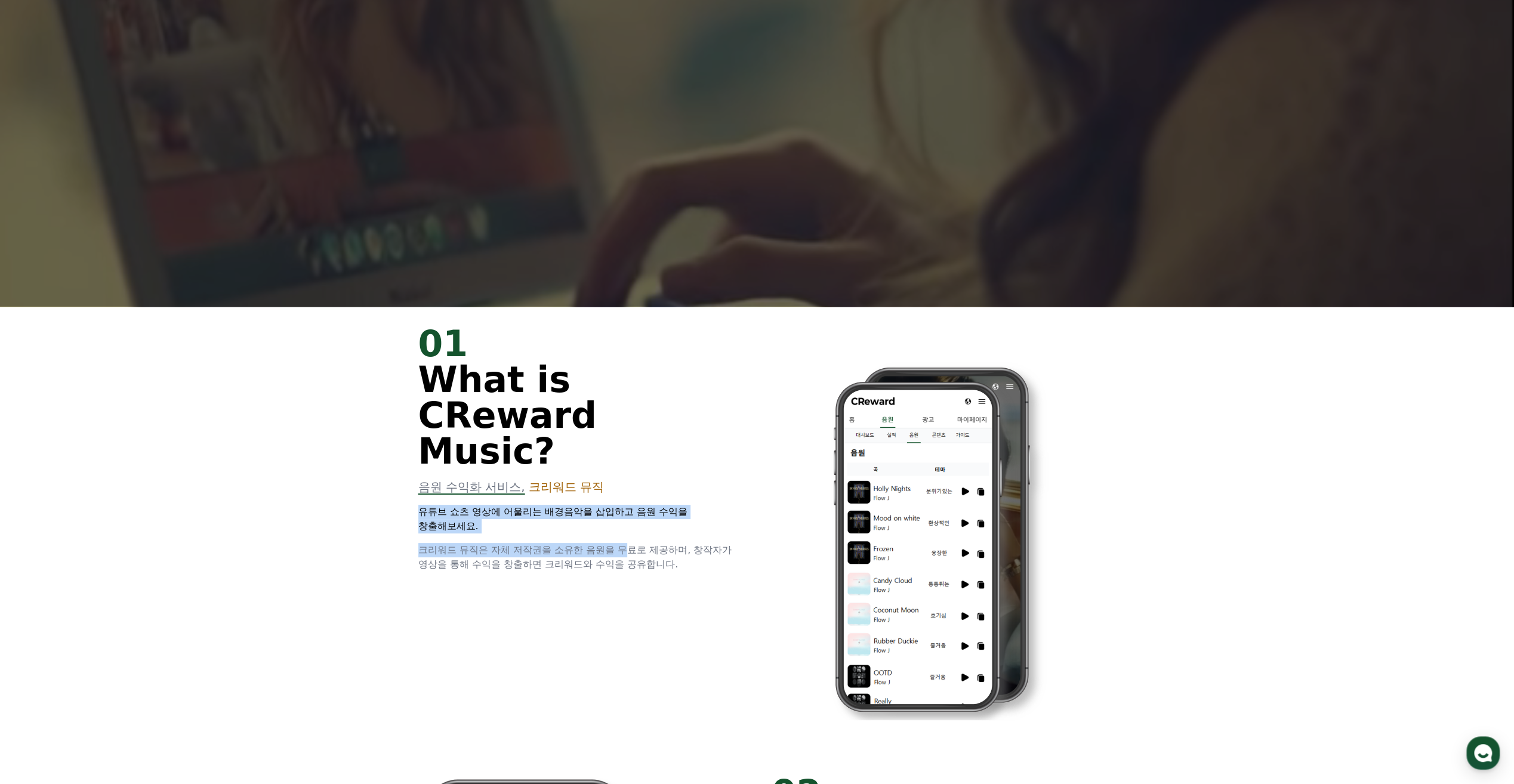
click at [608, 446] on div "01 What is CReward Music? 음원 수익화 서비스, 크리워드 뮤직 유튜브 쇼츠 영상에 어울리는 배경음악을 삽입하고 음원 수익을…" at bounding box center [581, 448] width 325 height 246
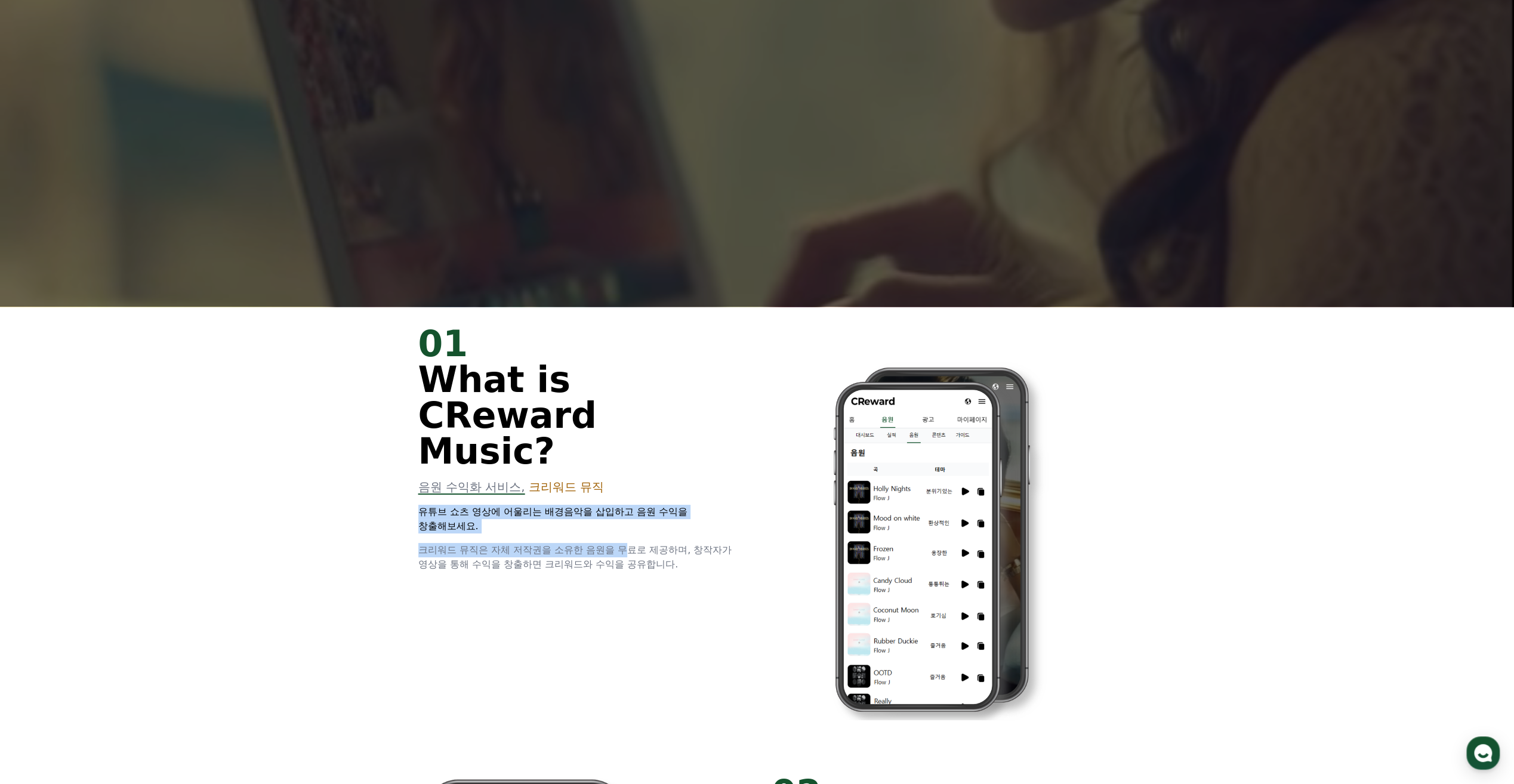
scroll to position [537, 0]
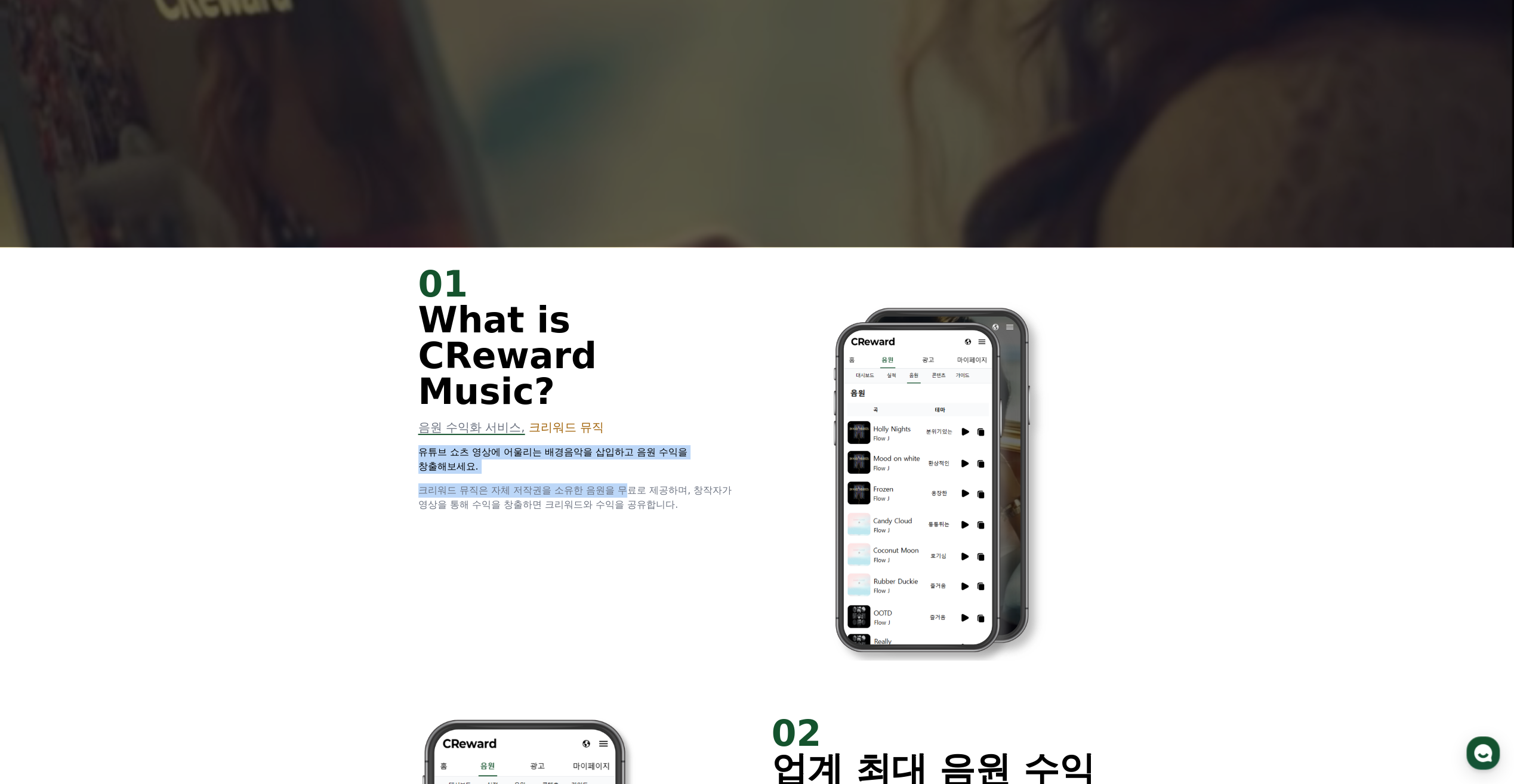
click at [608, 446] on div "01 What is CReward Music? 음원 수익화 서비스, 크리워드 뮤직 유튜브 쇼츠 영상에 어울리는 배경음악을 삽입하고 음원 수익을…" at bounding box center [581, 389] width 325 height 246
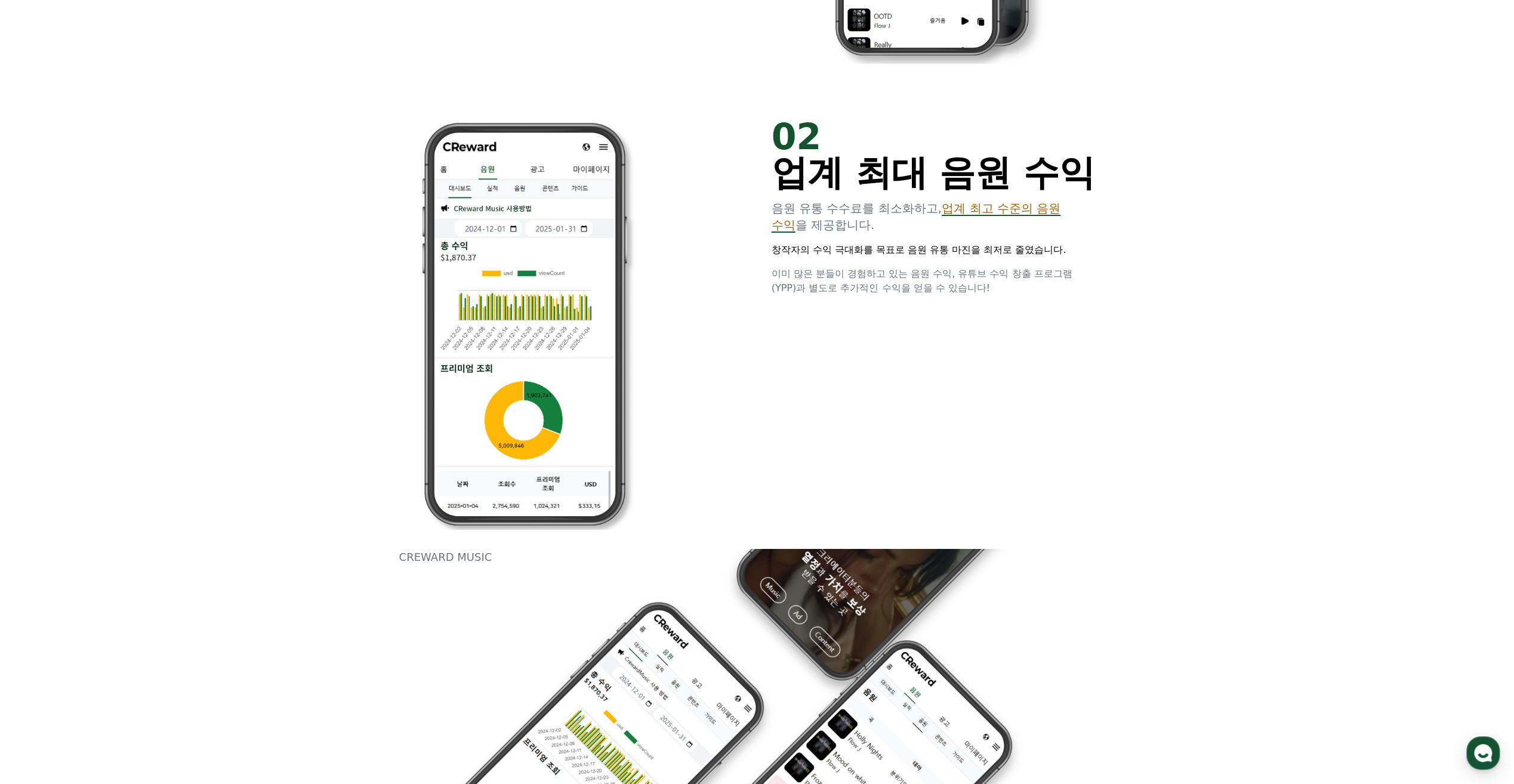
scroll to position [1611, 0]
